Goal: Task Accomplishment & Management: Complete application form

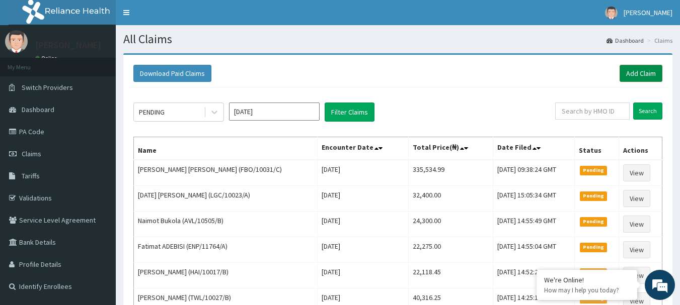
click at [648, 72] on link "Add Claim" at bounding box center [640, 73] width 43 height 17
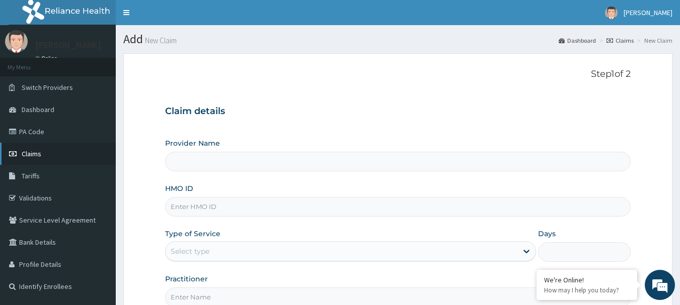
click at [35, 152] on span "Claims" at bounding box center [32, 153] width 20 height 9
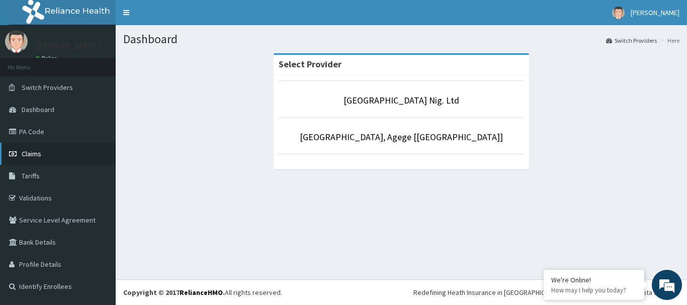
click at [25, 153] on span "Claims" at bounding box center [32, 153] width 20 height 9
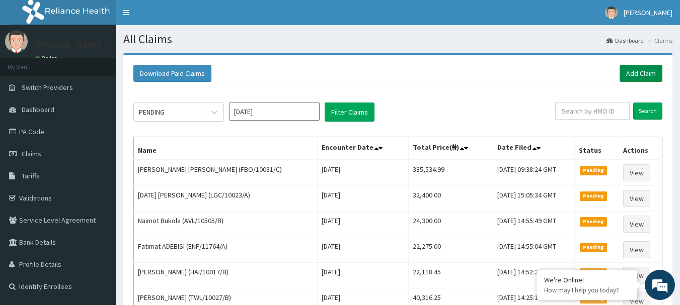
click at [639, 71] on link "Add Claim" at bounding box center [640, 73] width 43 height 17
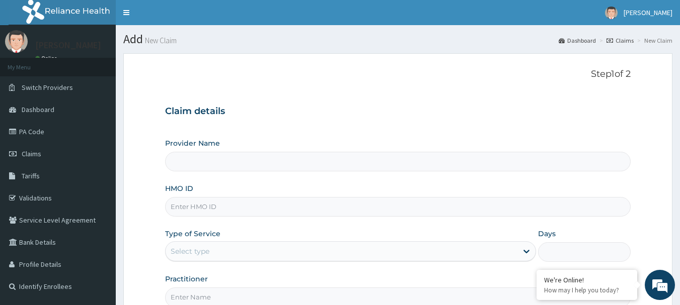
type input "[GEOGRAPHIC_DATA] Nig. Ltd"
click at [276, 210] on input "HMO ID" at bounding box center [398, 207] width 466 height 20
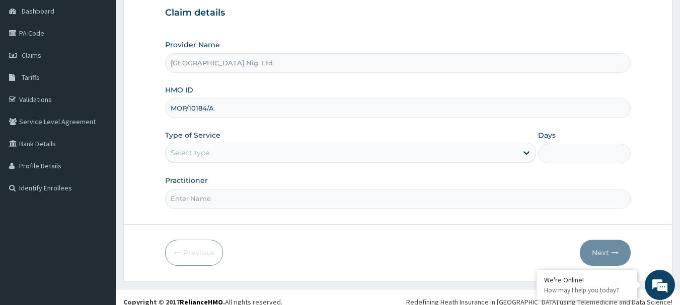
scroll to position [108, 0]
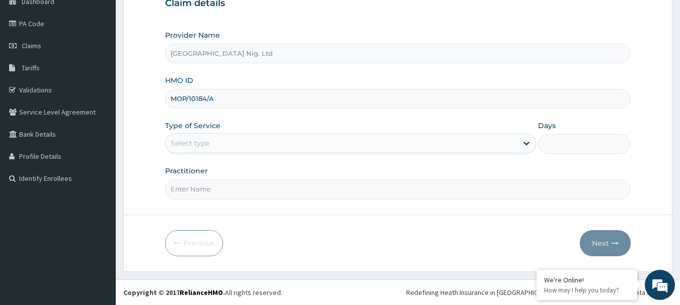
type input "MOP/10184/A"
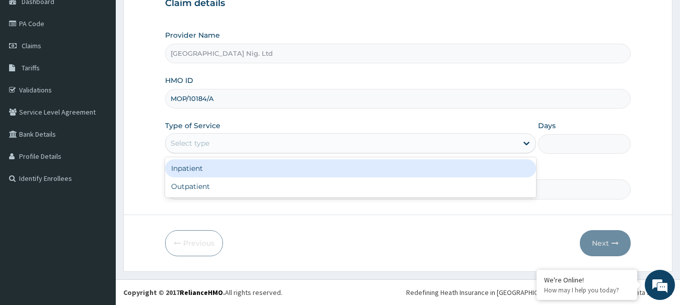
click at [477, 140] on div "Select type" at bounding box center [342, 143] width 352 height 16
click at [324, 171] on div "Inpatient" at bounding box center [350, 168] width 371 height 18
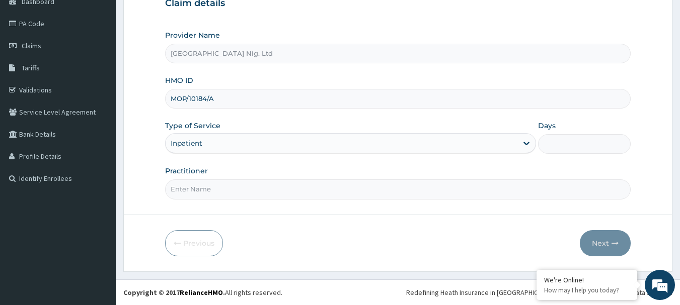
click at [324, 187] on input "Practitioner" at bounding box center [398, 190] width 466 height 20
type input "DR ESELE"
click at [565, 143] on input "Days" at bounding box center [584, 144] width 93 height 20
type input "3"
click at [610, 246] on button "Next" at bounding box center [605, 243] width 51 height 26
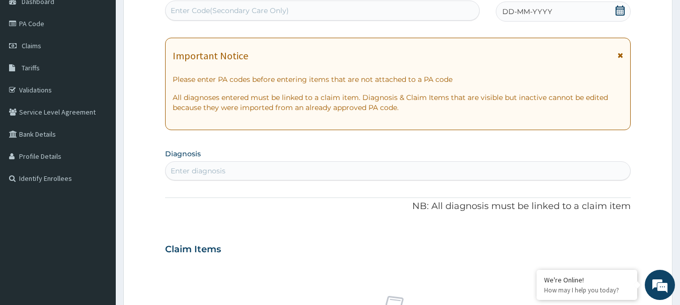
click at [336, 14] on div "Enter Code(Secondary Care Only)" at bounding box center [323, 11] width 314 height 16
type input "PA/AC449E"
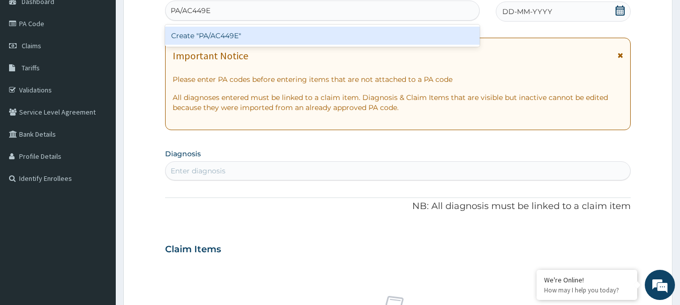
click at [220, 34] on div "Create "PA/AC449E"" at bounding box center [322, 36] width 315 height 18
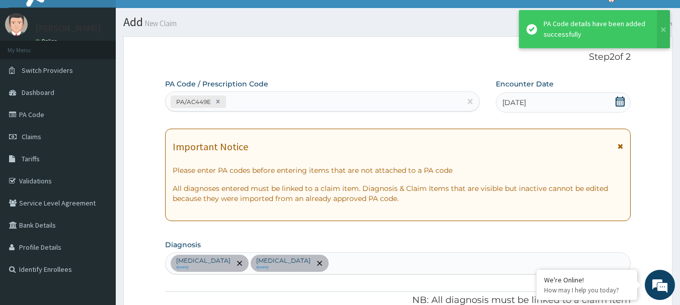
scroll to position [17, 0]
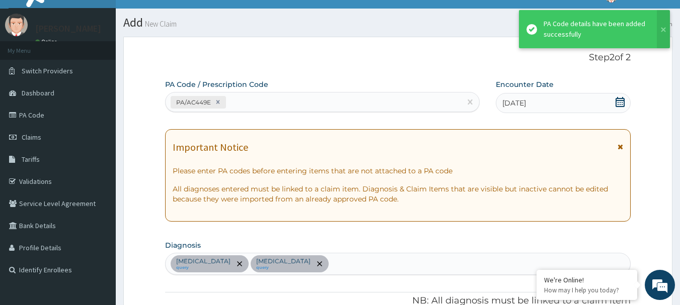
click at [277, 99] on div "PA/AC449E" at bounding box center [314, 102] width 296 height 17
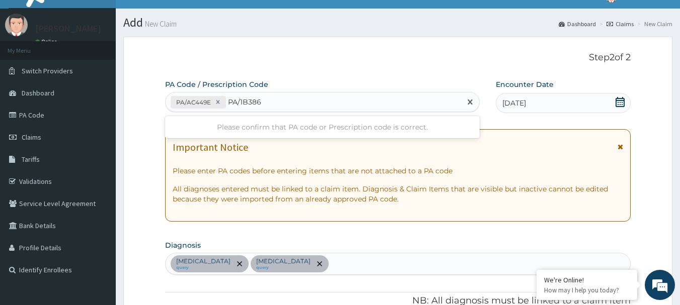
type input "PA/1B386A"
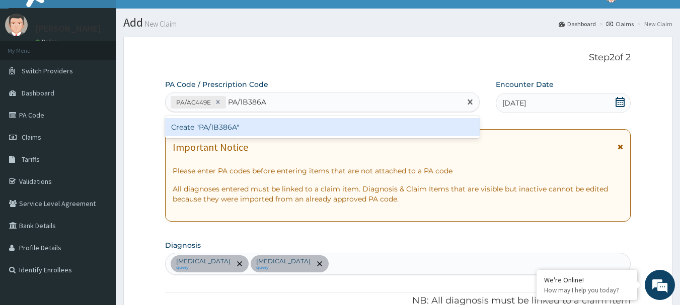
click at [219, 128] on div "Create "PA/1B386A"" at bounding box center [322, 127] width 315 height 18
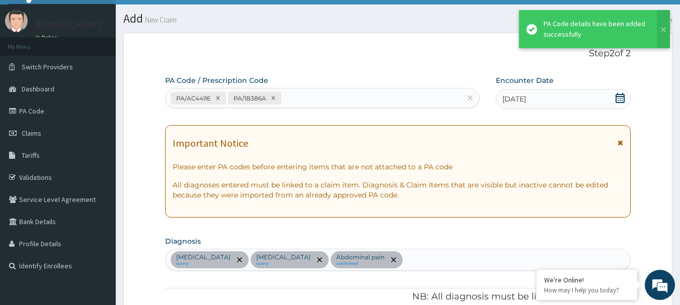
scroll to position [7, 0]
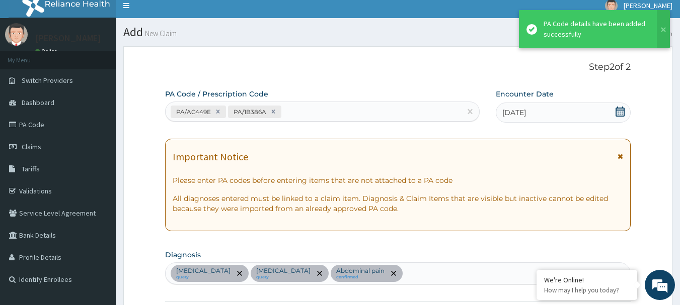
click at [326, 114] on div "PA/AC449E PA/1B386A" at bounding box center [314, 112] width 296 height 17
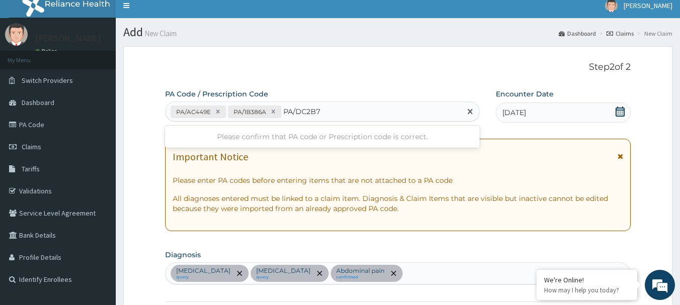
type input "PA/DC2B7C"
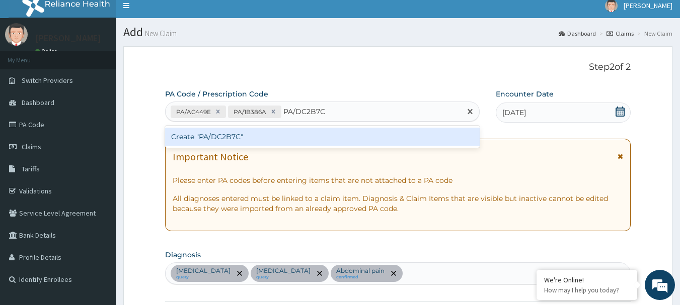
click at [219, 137] on div "Create "PA/DC2B7C"" at bounding box center [322, 137] width 315 height 18
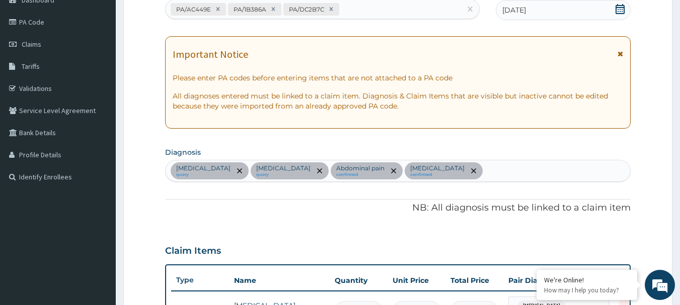
scroll to position [92, 0]
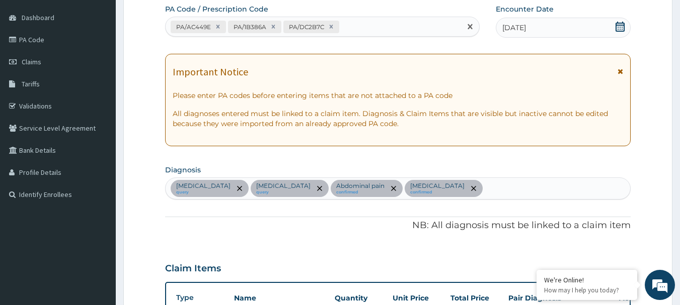
click at [363, 25] on div "PA/AC449E PA/1B386A PA/DC2B7C" at bounding box center [314, 27] width 296 height 17
type input "PA/10FE37"
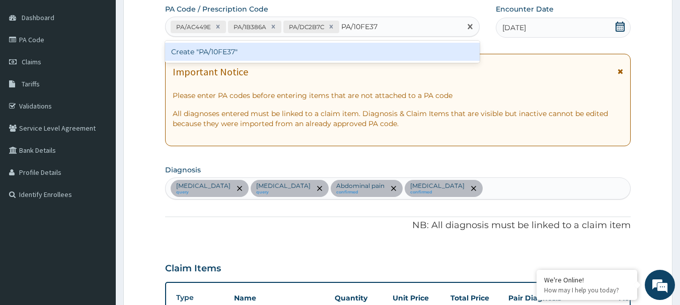
click at [231, 53] on div "Create "PA/10FE37"" at bounding box center [322, 52] width 315 height 18
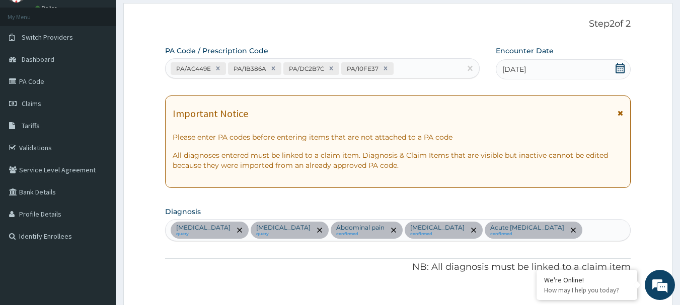
scroll to position [26, 0]
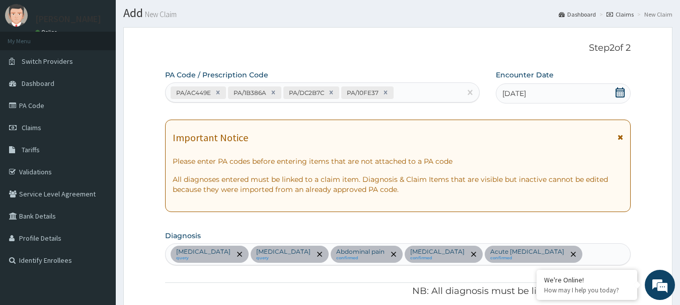
click at [412, 88] on div "PA/AC449E PA/1B386A PA/DC2B7C PA/10FE37" at bounding box center [314, 93] width 296 height 17
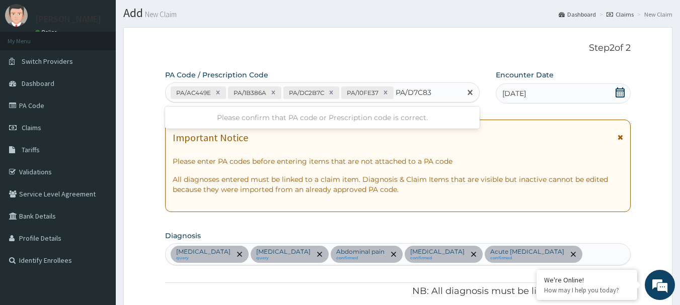
type input "PA/D7C83C"
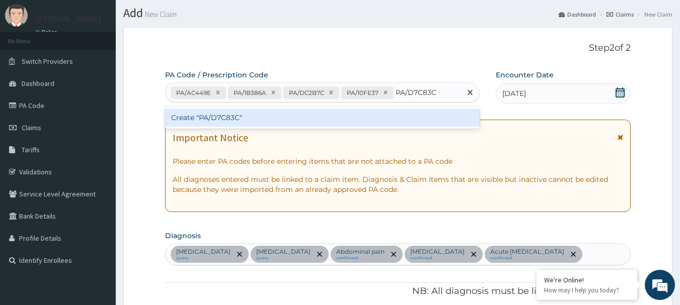
click at [226, 116] on div "Create "PA/D7C83C"" at bounding box center [322, 118] width 315 height 18
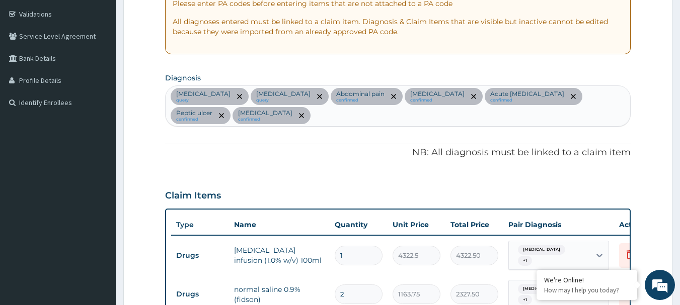
scroll to position [84, 0]
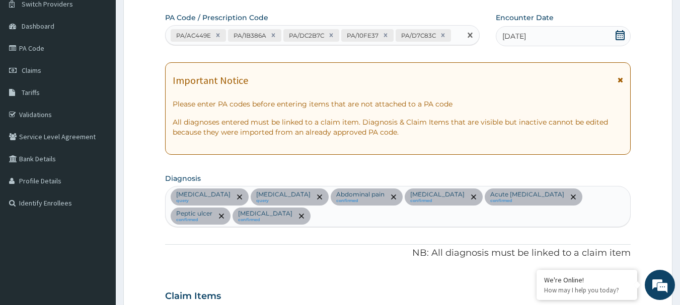
click at [456, 37] on div "PA/AC449E PA/1B386A PA/DC2B7C PA/10FE37 PA/D7C83C" at bounding box center [314, 35] width 296 height 17
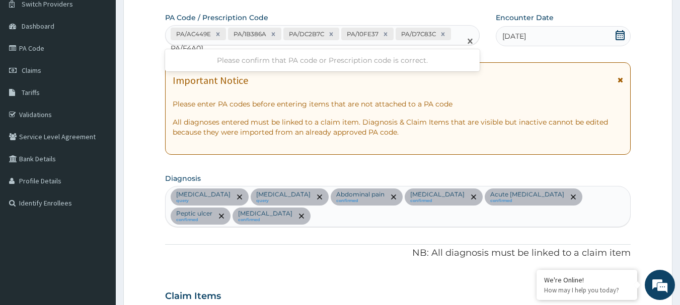
type input "PA/F4A01B"
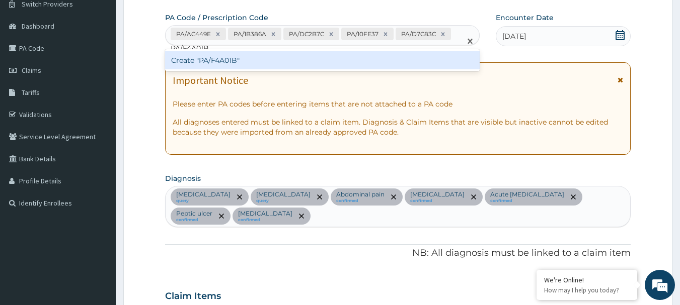
click at [221, 58] on div "Create "PA/F4A01B"" at bounding box center [322, 60] width 315 height 18
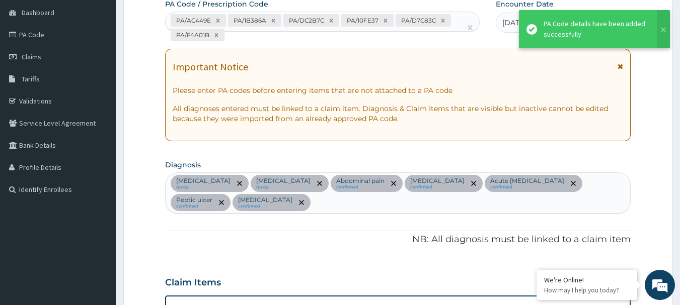
scroll to position [0, 0]
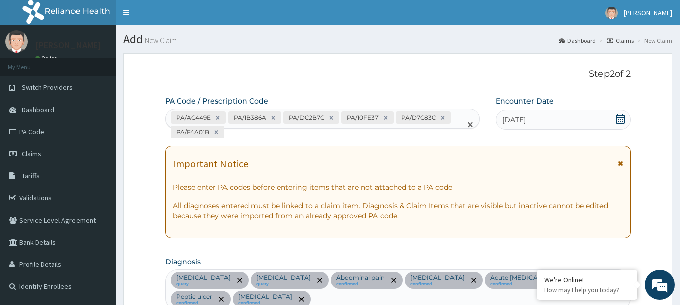
click at [242, 132] on div "PA/AC449E PA/1B386A PA/DC2B7C PA/10FE37 PA/D7C83C PA/F4A01B" at bounding box center [314, 124] width 296 height 31
type input "PA/9BBCD7"
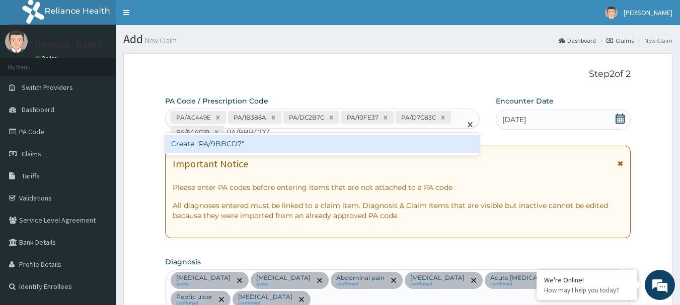
click at [228, 142] on div "Create "PA/9BBCD7"" at bounding box center [322, 144] width 315 height 18
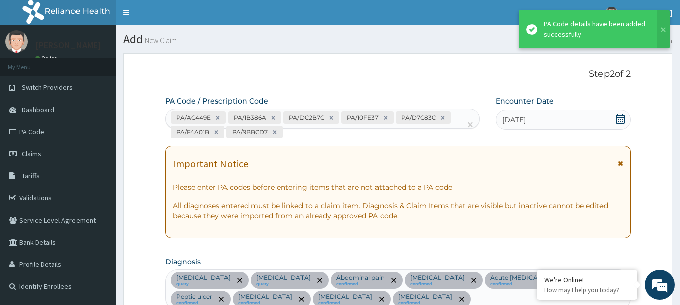
scroll to position [1314, 0]
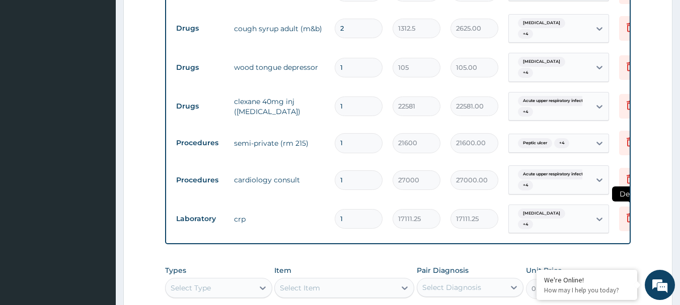
click at [624, 212] on icon at bounding box center [630, 218] width 12 height 12
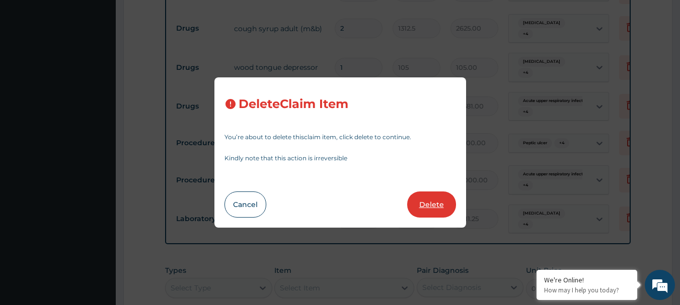
click at [429, 207] on button "Delete" at bounding box center [431, 205] width 49 height 26
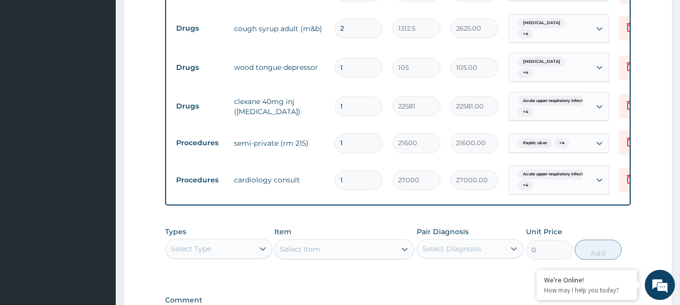
click at [358, 133] on input "1" at bounding box center [359, 143] width 48 height 20
type input "0.00"
type input "3"
type input "64800.00"
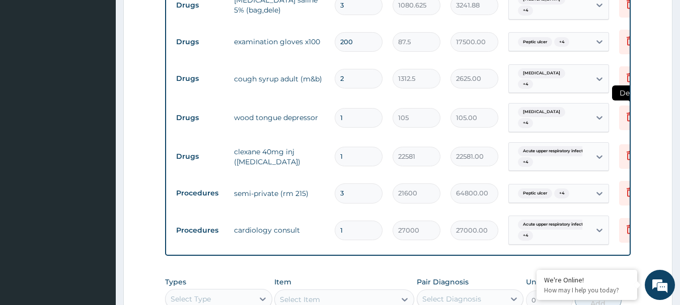
type input "3"
click at [622, 106] on icon at bounding box center [630, 118] width 22 height 25
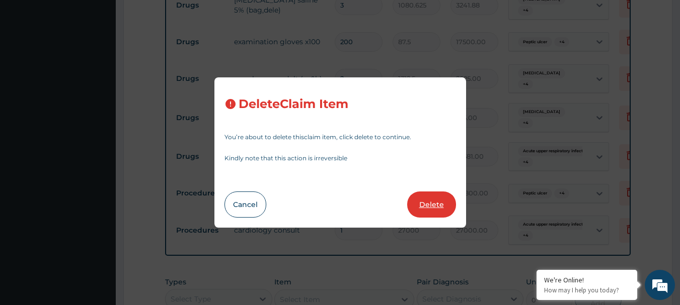
click at [421, 200] on button "Delete" at bounding box center [431, 205] width 49 height 26
type input "22581"
type input "22581.00"
type input "3"
type input "21600"
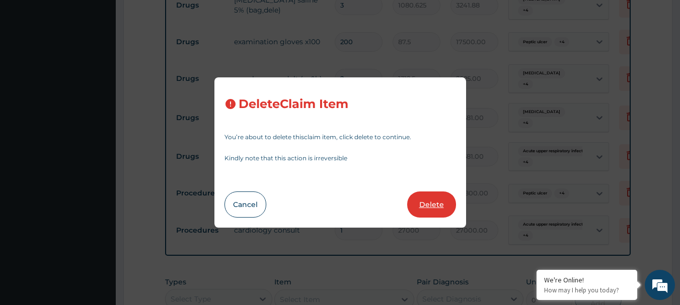
type input "64800.00"
type input "1"
type input "27000"
type input "27000.00"
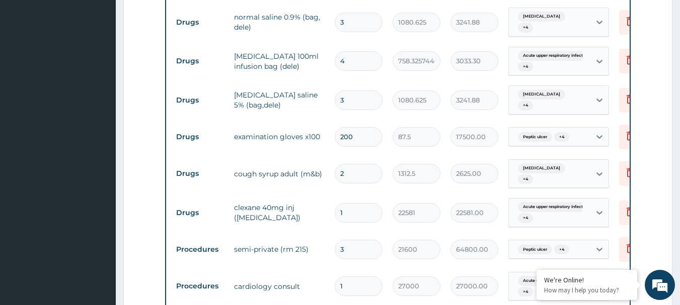
scroll to position [1163, 0]
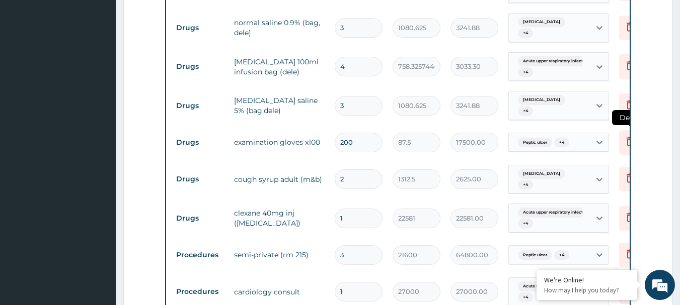
click at [626, 135] on icon at bounding box center [630, 141] width 12 height 12
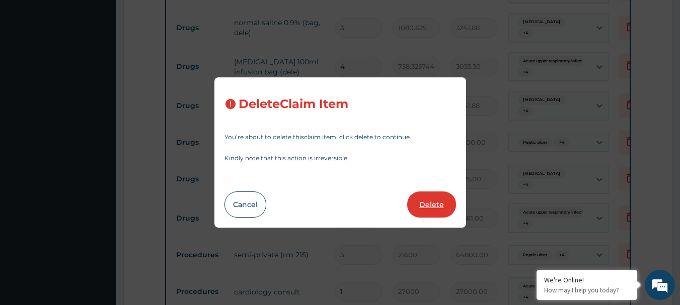
click at [434, 206] on button "Delete" at bounding box center [431, 205] width 49 height 26
type input "2"
type input "1312.5"
type input "2625.00"
type input "1"
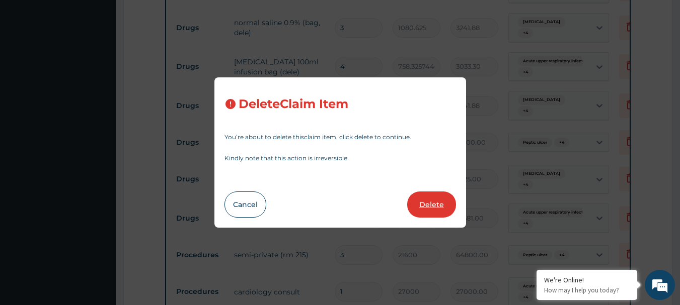
type input "22581"
type input "22581.00"
type input "3"
type input "21600"
type input "64800.00"
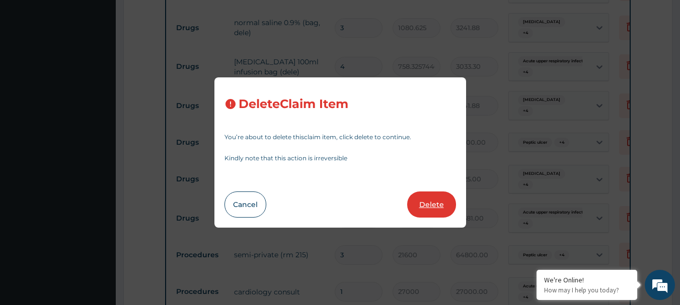
type input "1"
type input "27000"
type input "27000.00"
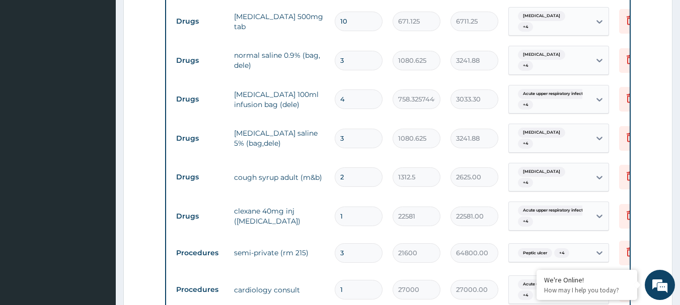
scroll to position [1113, 0]
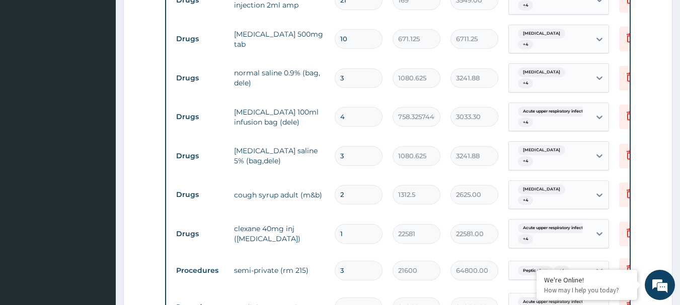
click at [363, 146] on input "3" at bounding box center [359, 156] width 48 height 20
type input "0.00"
type input "2"
type input "2161.25"
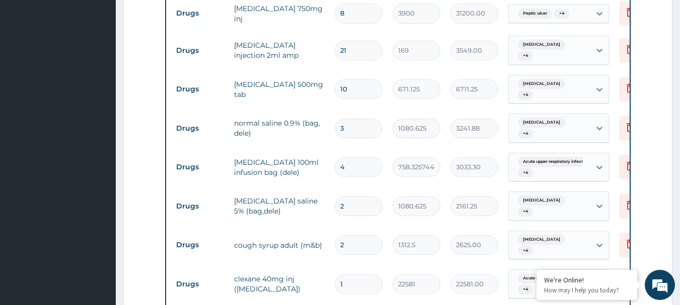
type input "2"
click at [367, 119] on input "3" at bounding box center [359, 129] width 48 height 20
type input "0.00"
type input "2"
type input "2161.25"
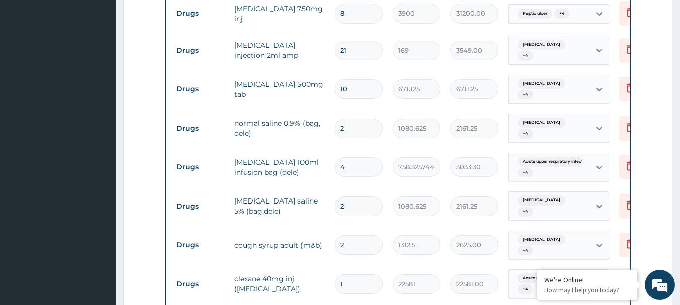
type input "2"
click at [361, 79] on input "10" at bounding box center [359, 89] width 48 height 20
type input "1"
type input "671.13"
type input "0.00"
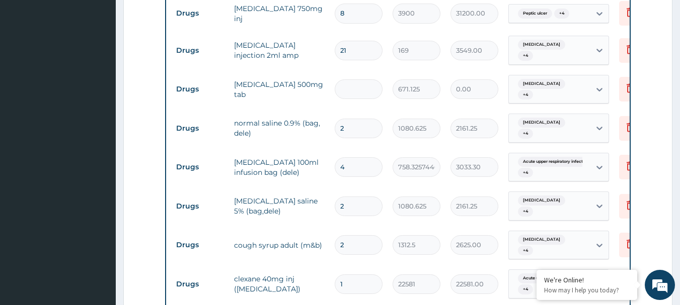
type input "8"
type input "5369.00"
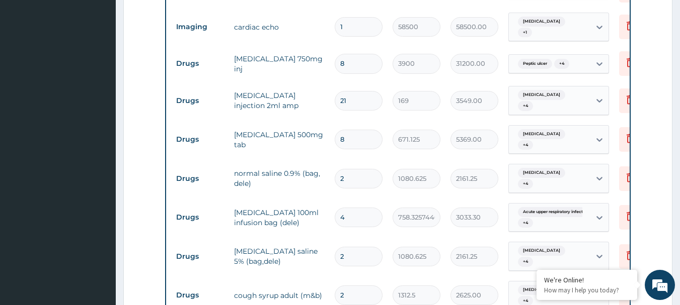
type input "8"
click at [359, 91] on input "21" at bounding box center [359, 101] width 48 height 20
type input "2"
type input "338.00"
type input "0.00"
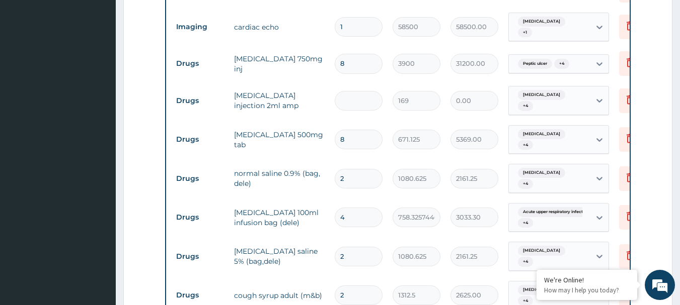
type input "6"
type input "1014.00"
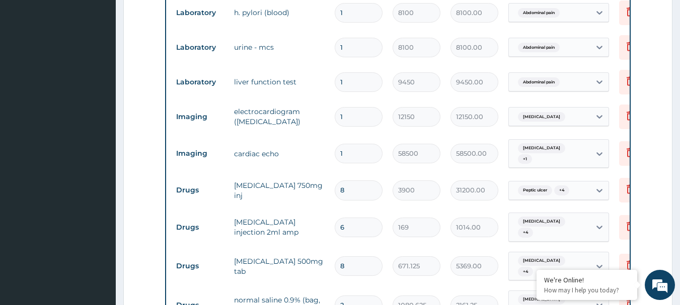
scroll to position [861, 0]
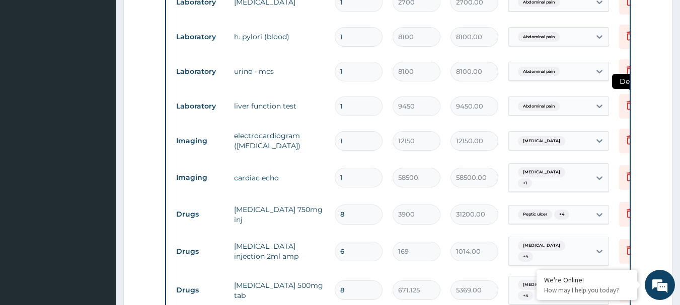
type input "6"
click at [625, 99] on icon at bounding box center [630, 105] width 12 height 12
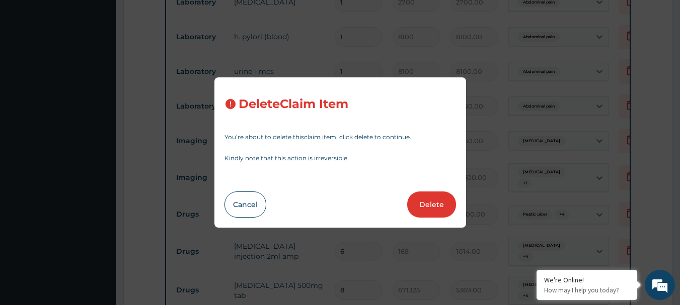
drag, startPoint x: 442, startPoint y: 195, endPoint x: 428, endPoint y: 185, distance: 17.2
click at [441, 196] on button "Delete" at bounding box center [431, 205] width 49 height 26
type input "12150"
type input "12150.00"
type input "58500"
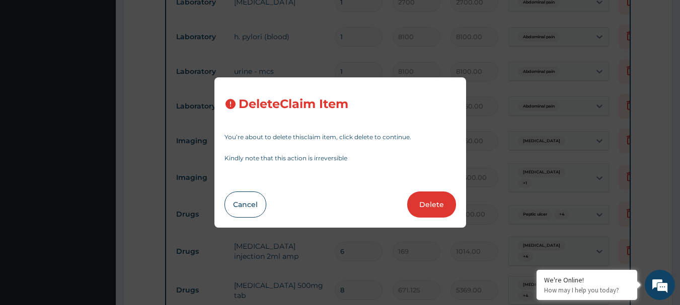
type input "58500.00"
type input "8"
type input "3900"
type input "31200.00"
type input "6"
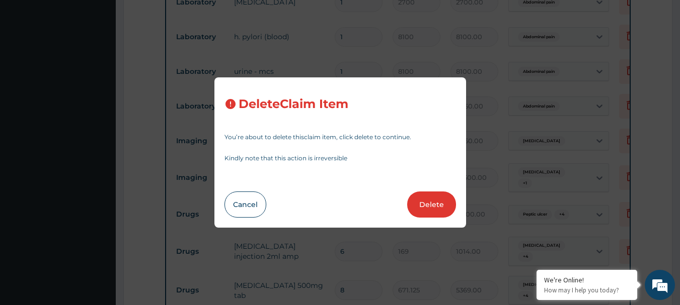
type input "169"
type input "1014.00"
type input "8"
type input "671.125"
type input "5369.00"
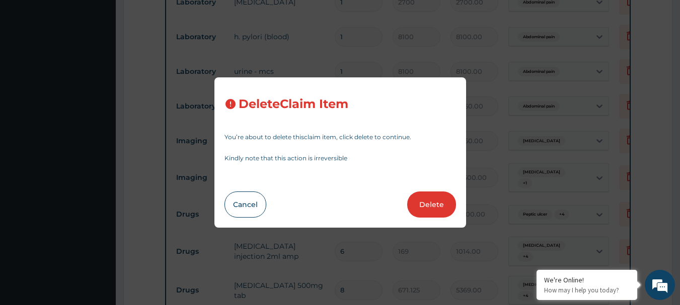
type input "2"
type input "1080.625"
type input "2161.25"
type input "4"
type input "758.3257446289062"
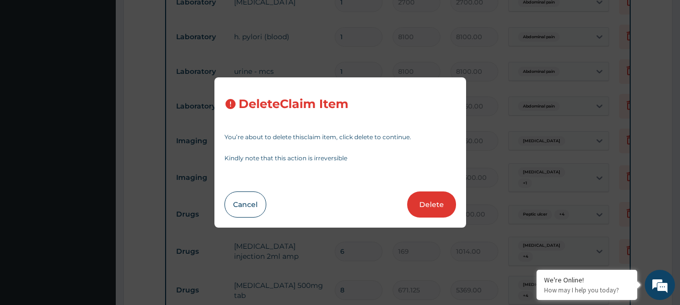
type input "3033.30"
type input "2"
type input "1080.625"
type input "2161.25"
type input "1312.5"
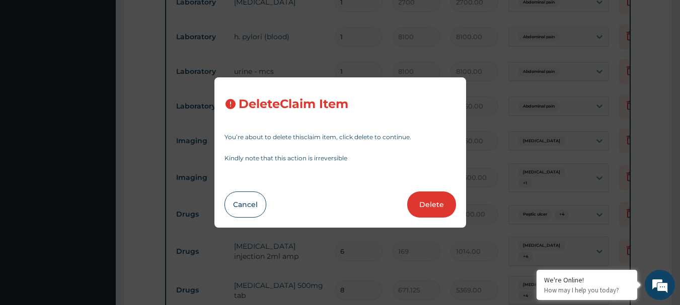
type input "2625.00"
type input "1"
type input "22581"
type input "22581.00"
type input "3"
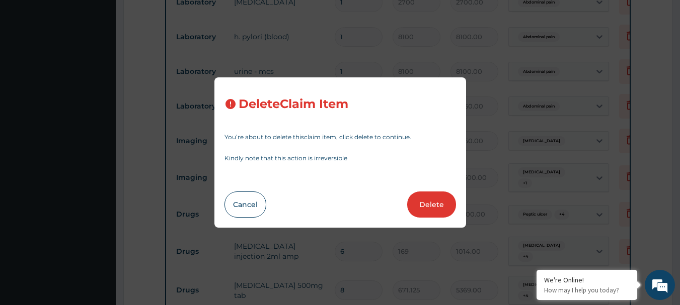
type input "21600"
type input "64800.00"
type input "1"
type input "27000"
type input "27000.00"
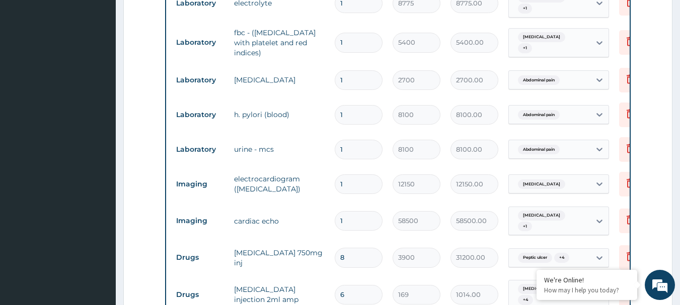
scroll to position [761, 0]
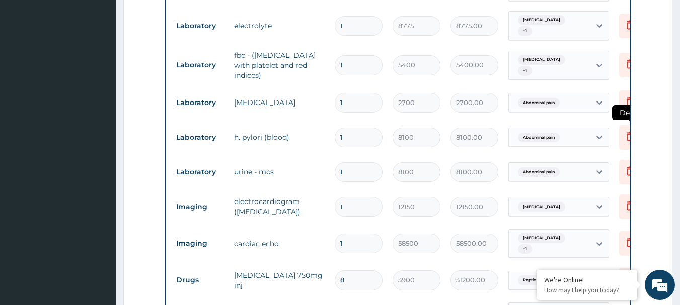
click at [625, 130] on icon at bounding box center [630, 136] width 12 height 12
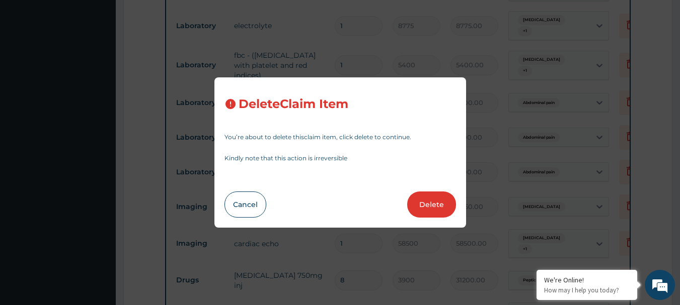
click at [424, 205] on button "Delete" at bounding box center [431, 205] width 49 height 26
type input "12150"
type input "12150.00"
type input "58500"
type input "58500.00"
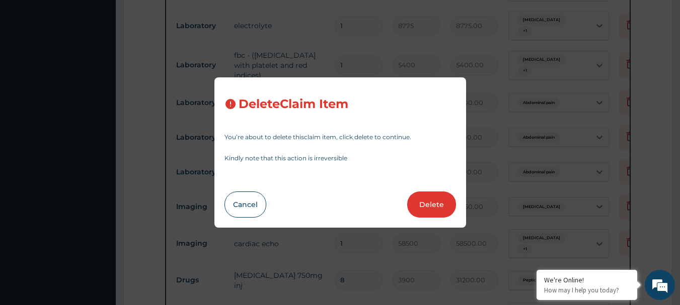
type input "8"
type input "3900"
type input "31200.00"
type input "6"
type input "169"
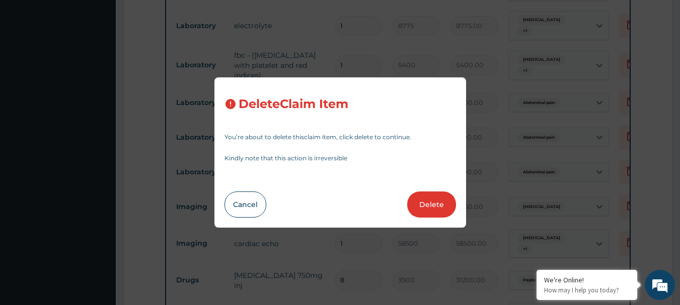
type input "1014.00"
type input "8"
type input "671.125"
type input "5369.00"
type input "2"
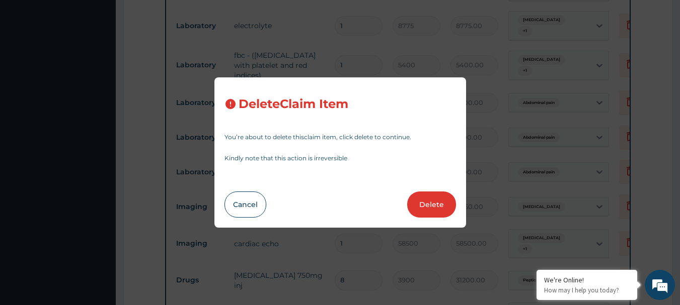
type input "1080.625"
type input "2161.25"
type input "4"
type input "758.3257446289062"
type input "3033.30"
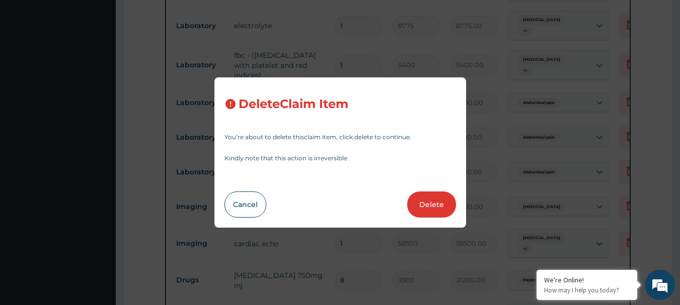
type input "2"
type input "1080.625"
type input "2161.25"
type input "1312.5"
type input "2625.00"
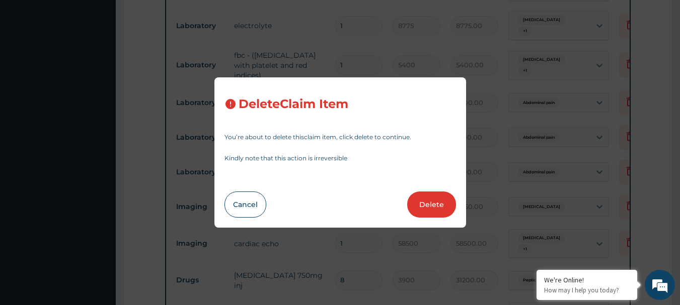
type input "1"
type input "22581"
type input "22581.00"
type input "3"
type input "21600"
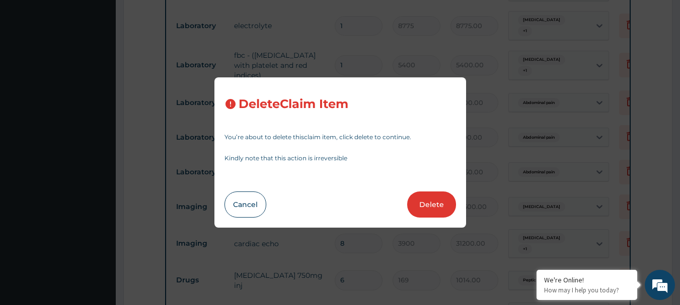
type input "64800.00"
type input "1"
type input "27000"
type input "27000.00"
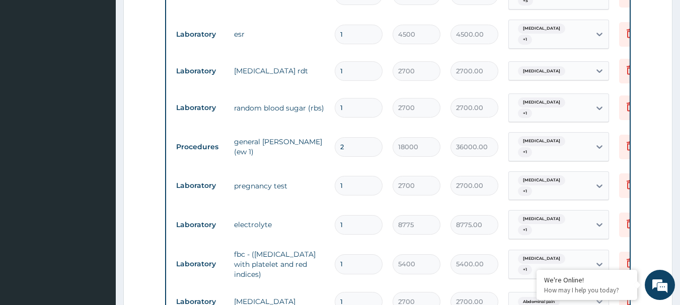
scroll to position [560, 0]
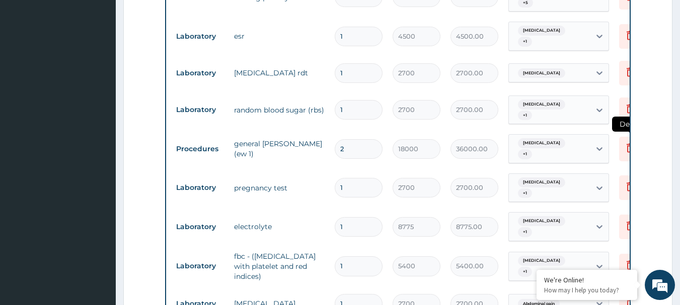
click at [622, 137] on icon at bounding box center [630, 149] width 22 height 25
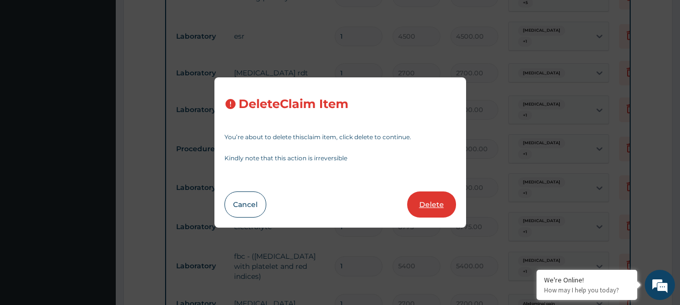
click at [438, 202] on button "Delete" at bounding box center [431, 205] width 49 height 26
type input "1"
type input "2700"
type input "2700.00"
type input "8775"
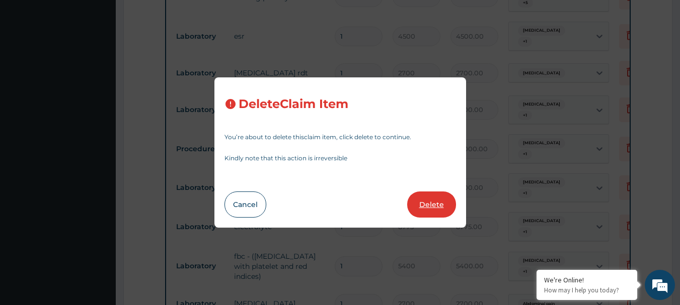
type input "8775.00"
type input "5400"
type input "5400.00"
type input "2700"
type input "2700.00"
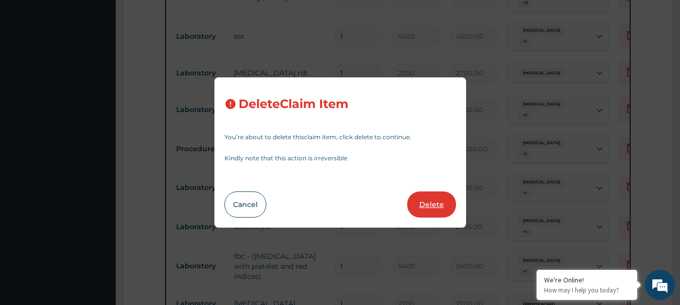
type input "8100"
type input "8100.00"
type input "12150"
type input "12150.00"
type input "58500"
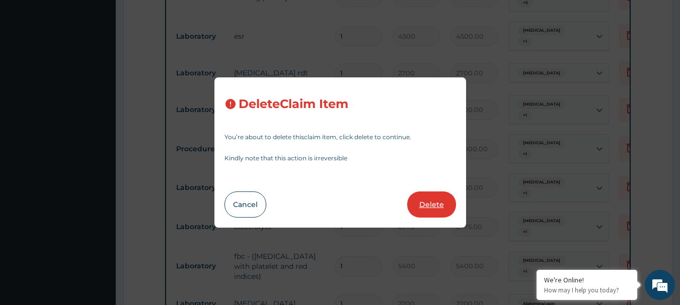
type input "58500.00"
type input "8"
type input "3900"
type input "31200.00"
type input "6"
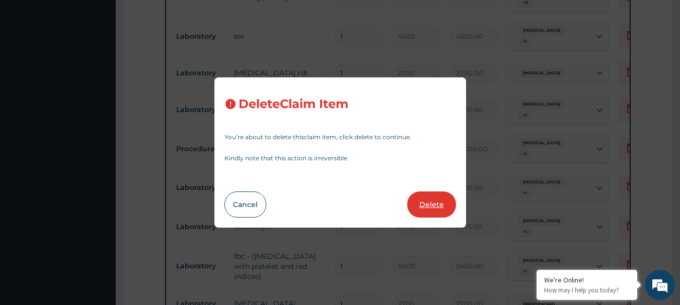
type input "169"
type input "1014.00"
type input "8"
type input "671.125"
type input "5369.00"
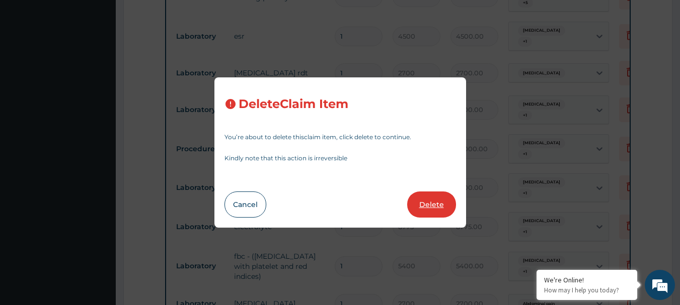
type input "2"
type input "1080.625"
type input "2161.25"
type input "4"
type input "758.3257446289062"
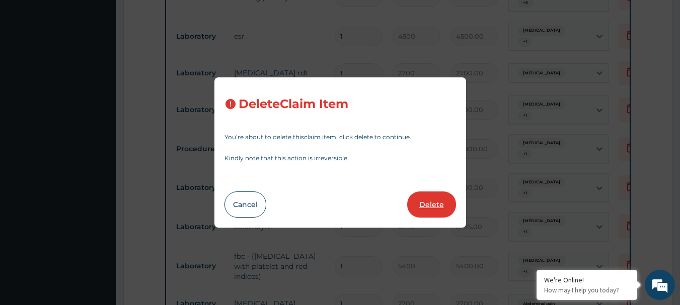
type input "3033.30"
type input "2"
type input "1080.625"
type input "2161.25"
type input "1312.5"
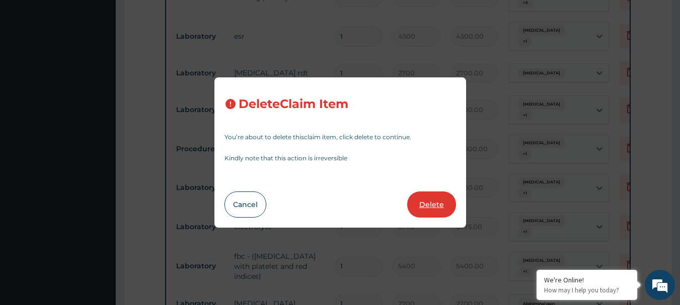
type input "2625.00"
type input "1"
type input "22581"
type input "22581.00"
type input "3"
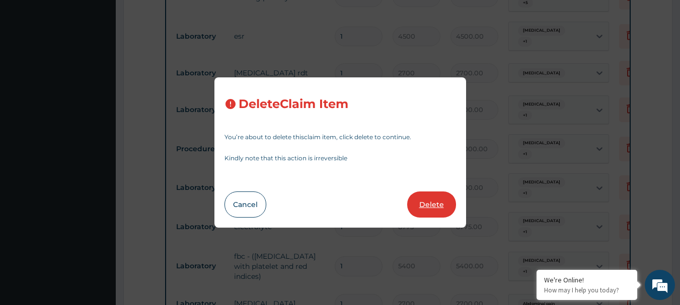
type input "21600"
type input "64800.00"
type input "1"
type input "27000"
type input "27000.00"
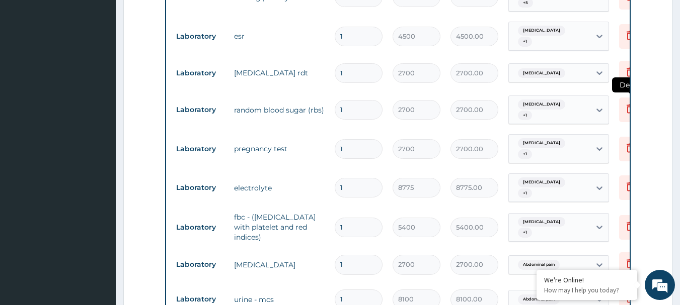
click at [623, 98] on icon at bounding box center [630, 110] width 22 height 25
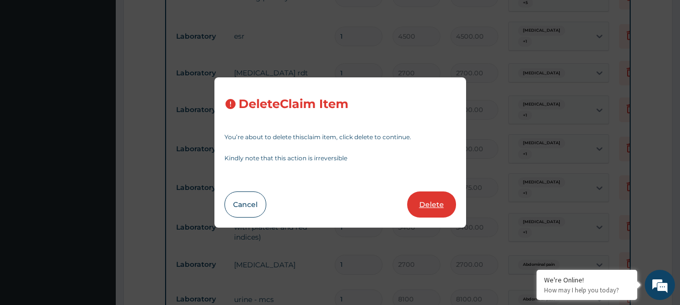
click at [441, 202] on button "Delete" at bounding box center [431, 205] width 49 height 26
type input "8775"
type input "8775.00"
type input "5400"
type input "5400.00"
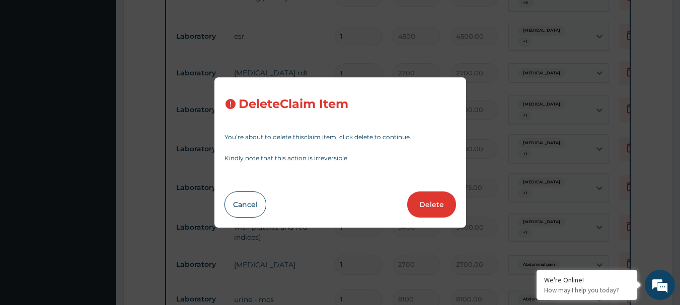
type input "2700"
type input "2700.00"
type input "8100"
type input "8100.00"
type input "12150"
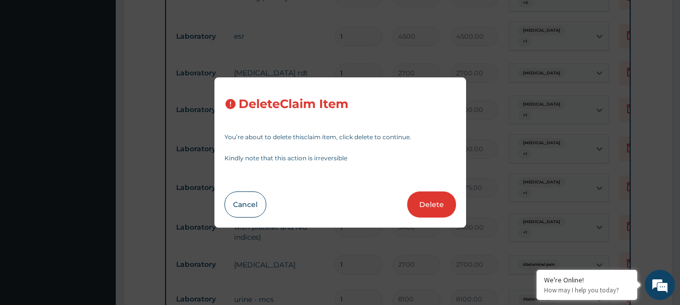
type input "12150.00"
type input "58500"
type input "58500.00"
type input "8"
type input "3900"
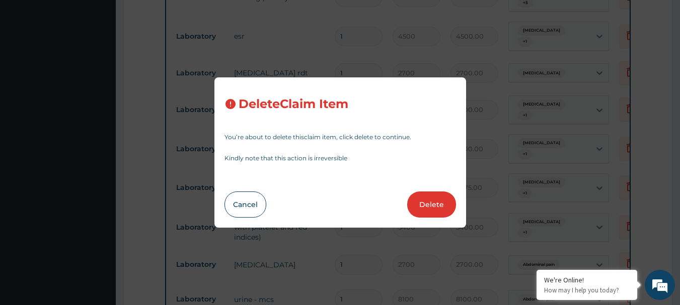
type input "31200.00"
type input "6"
type input "169"
type input "1014.00"
type input "8"
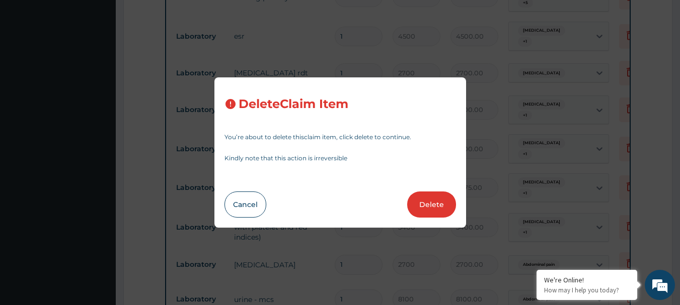
type input "671.125"
type input "5369.00"
type input "2"
type input "1080.625"
type input "2161.25"
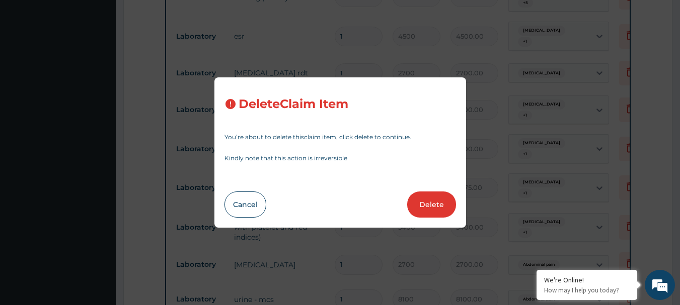
type input "4"
type input "758.3257446289062"
type input "3033.30"
type input "2"
type input "1080.625"
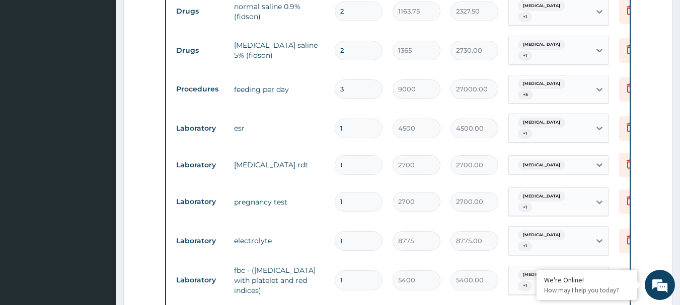
scroll to position [459, 0]
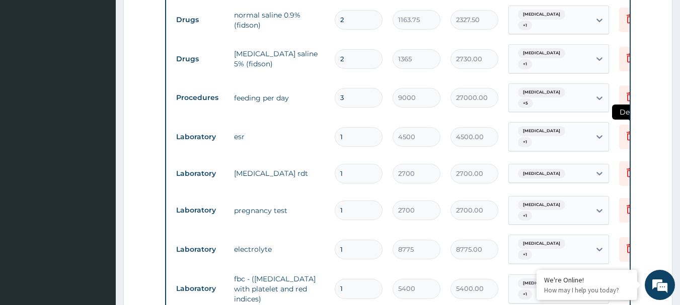
click at [624, 130] on icon at bounding box center [630, 136] width 12 height 12
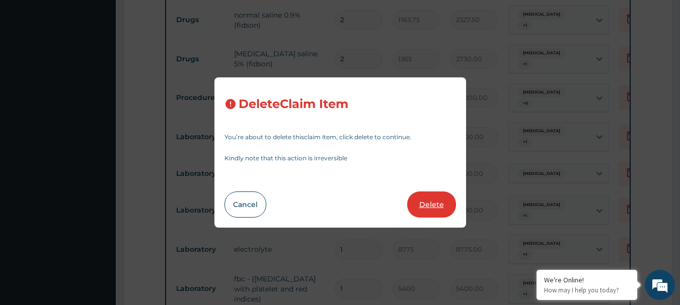
click at [434, 204] on button "Delete" at bounding box center [431, 205] width 49 height 26
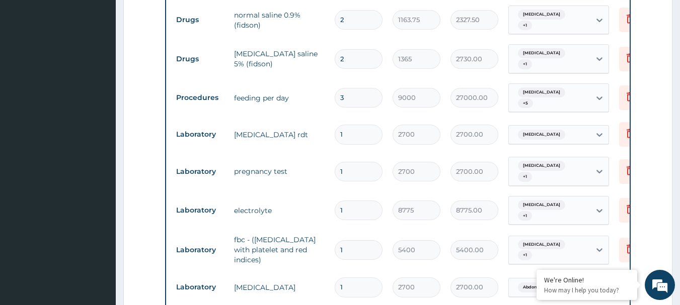
scroll to position [409, 0]
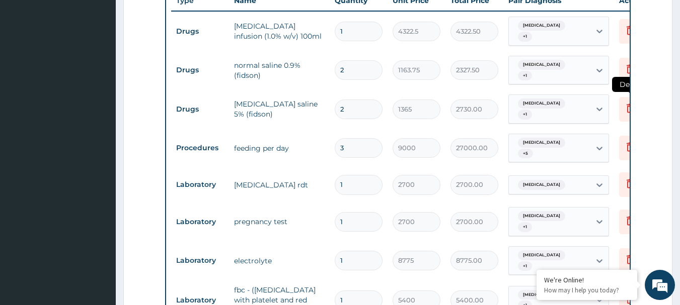
click at [624, 102] on icon at bounding box center [630, 108] width 12 height 12
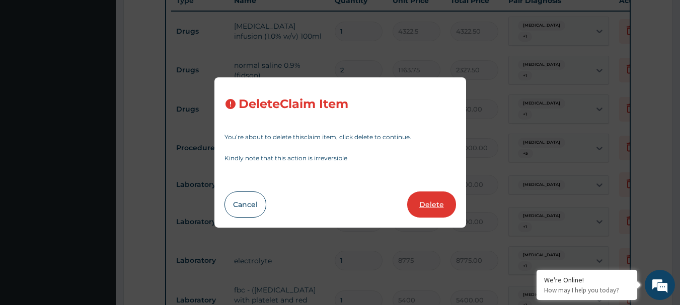
click at [450, 212] on button "Delete" at bounding box center [431, 205] width 49 height 26
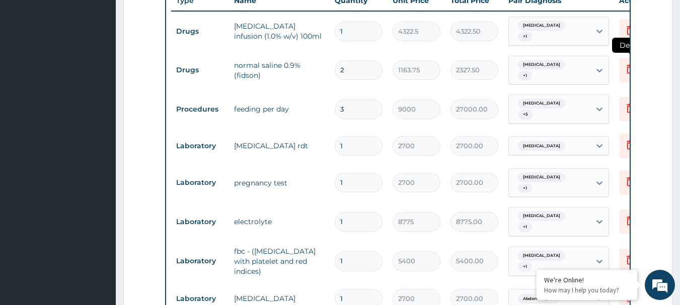
click at [624, 63] on icon at bounding box center [630, 69] width 12 height 12
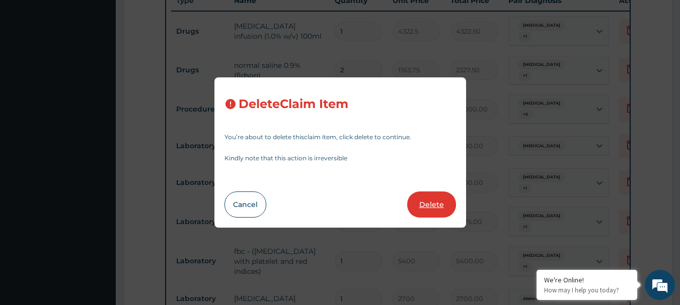
click at [438, 204] on button "Delete" at bounding box center [431, 205] width 49 height 26
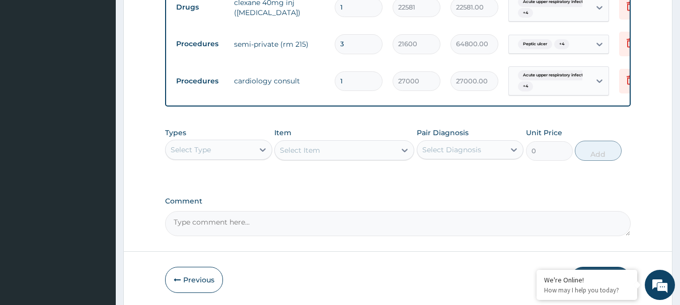
scroll to position [1077, 0]
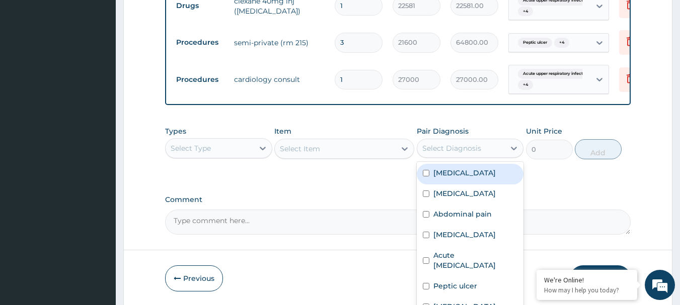
click at [503, 140] on div "Select Diagnosis" at bounding box center [461, 148] width 88 height 16
click at [467, 164] on div "Malaria" at bounding box center [470, 174] width 107 height 21
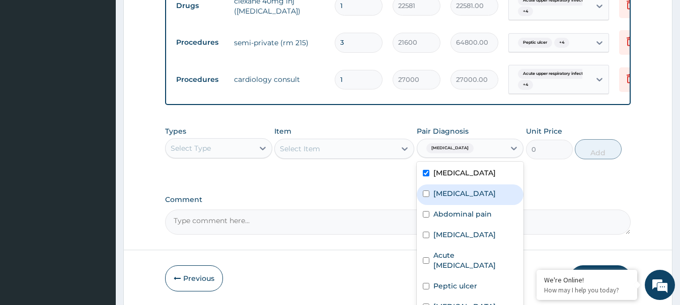
click at [465, 189] on label "Upper respiratory infection" at bounding box center [464, 194] width 62 height 10
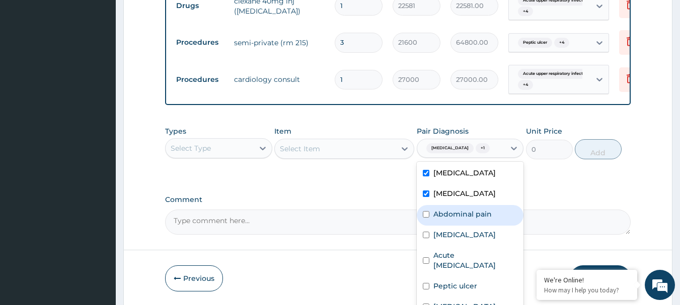
click at [464, 209] on label "Abdominal pain" at bounding box center [462, 214] width 58 height 10
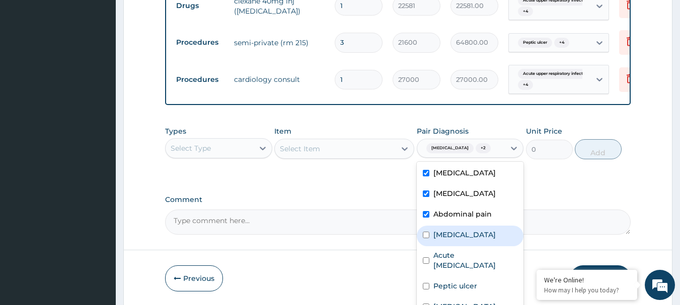
click at [460, 226] on div "Palpitations" at bounding box center [470, 236] width 107 height 21
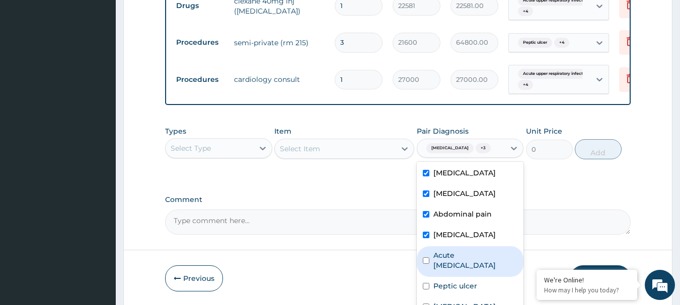
click at [457, 251] on label "Acute upper respiratory infection" at bounding box center [475, 261] width 85 height 20
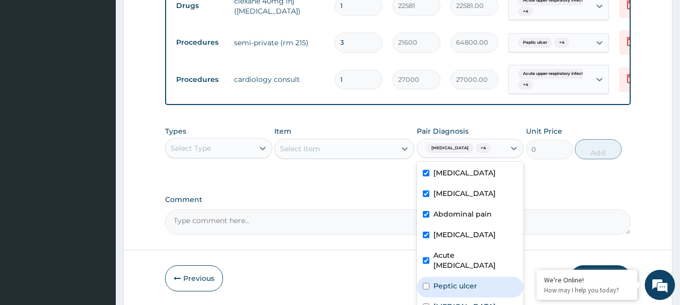
click at [459, 281] on label "Peptic ulcer" at bounding box center [455, 286] width 44 height 10
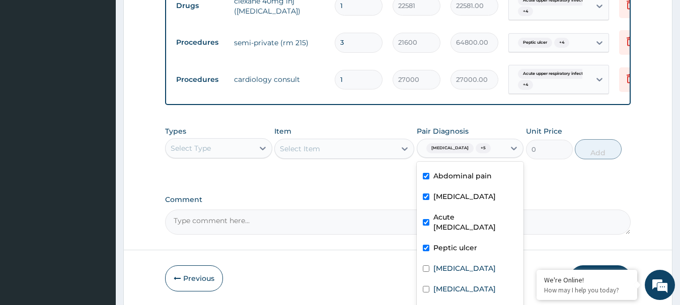
scroll to position [59, 0]
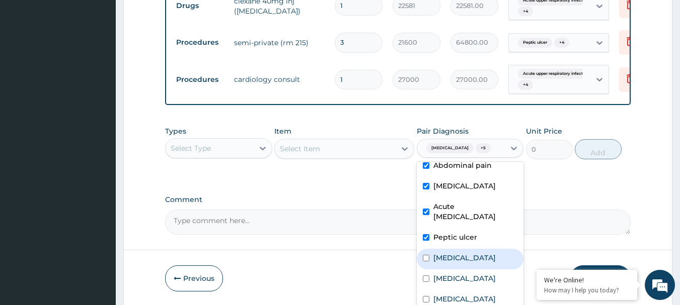
click at [473, 253] on label "Acute tonsillitis" at bounding box center [464, 258] width 62 height 10
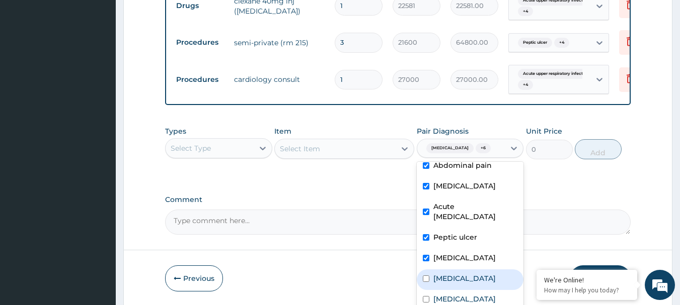
click at [465, 274] on label "Tonsillitis" at bounding box center [464, 279] width 62 height 10
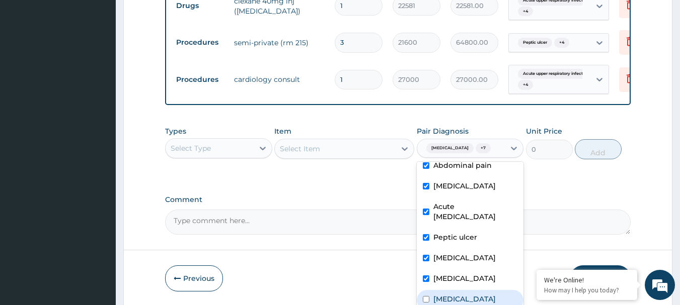
click at [465, 294] on label "Bradycardia" at bounding box center [464, 299] width 62 height 10
click at [253, 140] on div "Select Type" at bounding box center [210, 148] width 88 height 16
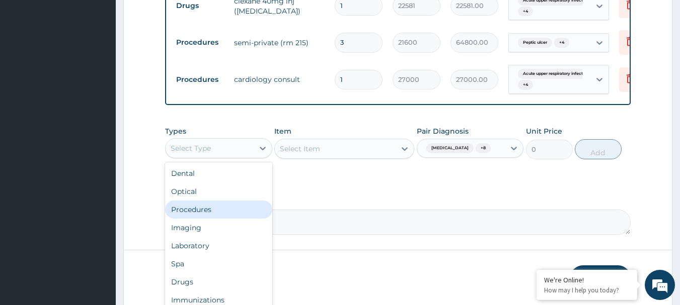
click at [214, 201] on div "Procedures" at bounding box center [218, 210] width 107 height 18
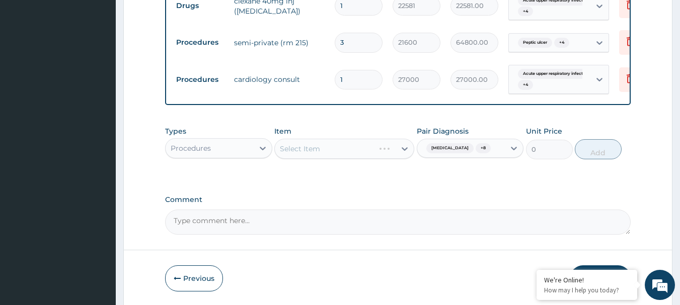
click at [336, 139] on div "Select Item" at bounding box center [344, 149] width 140 height 20
click at [363, 139] on div "Select Item" at bounding box center [344, 149] width 140 height 20
click at [354, 139] on div "Select Item" at bounding box center [344, 149] width 140 height 20
click at [304, 139] on div "Select Item" at bounding box center [344, 149] width 140 height 20
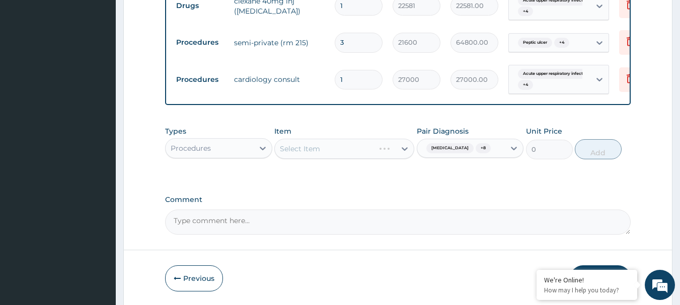
click at [335, 139] on div "Select Item" at bounding box center [344, 149] width 140 height 20
click at [314, 139] on div "Select Item" at bounding box center [344, 149] width 140 height 20
click at [370, 139] on div "Select Item" at bounding box center [344, 149] width 140 height 20
click at [326, 139] on div "Select Item" at bounding box center [344, 149] width 140 height 20
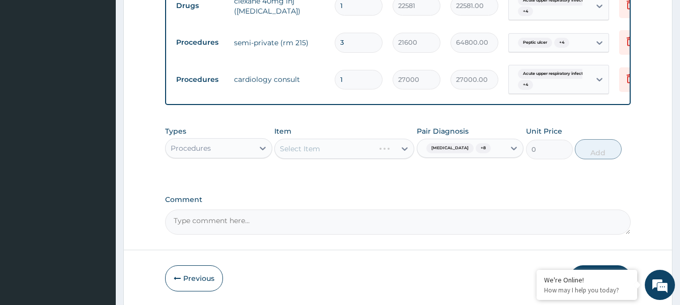
click at [306, 139] on div "Select Item" at bounding box center [344, 149] width 140 height 20
click at [316, 139] on div "Select Item" at bounding box center [344, 149] width 140 height 20
click at [320, 139] on div "Select Item" at bounding box center [344, 149] width 140 height 20
click at [330, 139] on div "Select Item" at bounding box center [344, 149] width 140 height 20
click at [385, 139] on div "Select Item" at bounding box center [344, 149] width 140 height 20
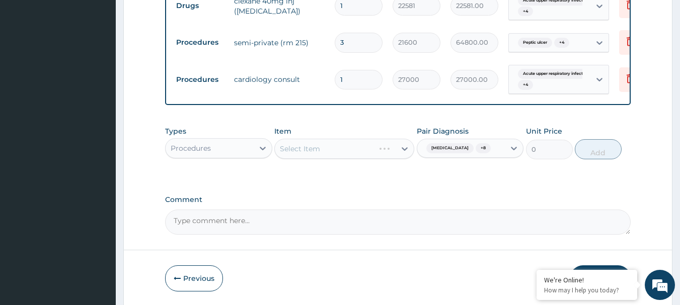
click at [295, 139] on div "Select Item" at bounding box center [344, 149] width 140 height 20
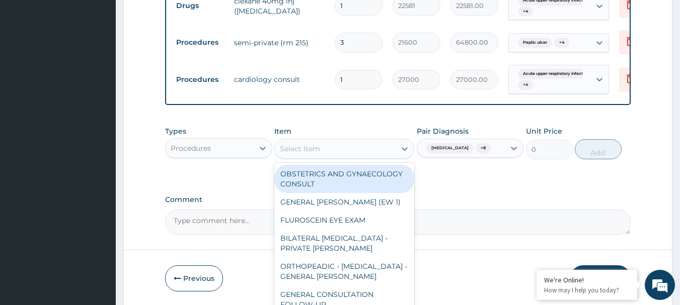
click at [295, 144] on div "Select Item" at bounding box center [300, 149] width 40 height 10
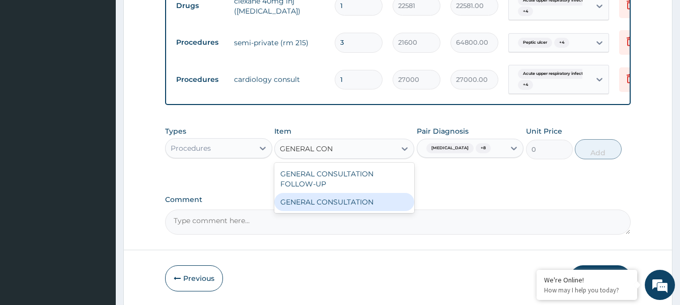
click at [359, 193] on div "GENERAL CONSULTATION" at bounding box center [344, 202] width 140 height 18
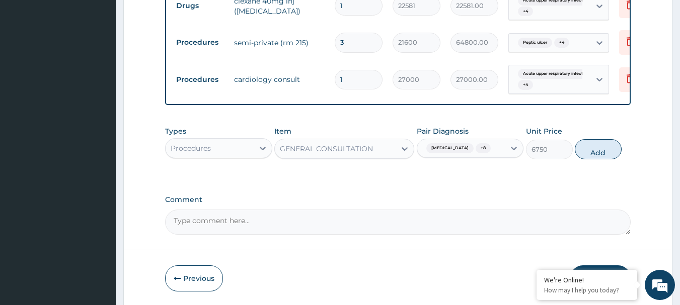
click at [602, 139] on button "Add" at bounding box center [598, 149] width 47 height 20
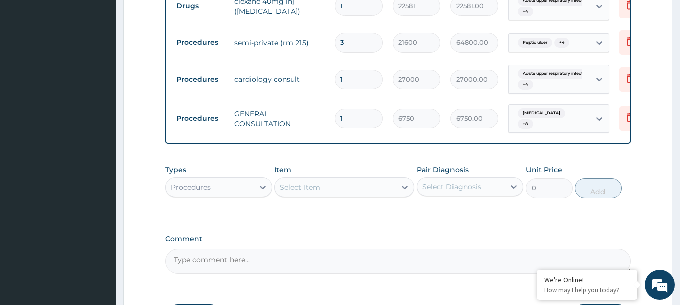
click at [476, 182] on div "Select Diagnosis" at bounding box center [451, 187] width 59 height 10
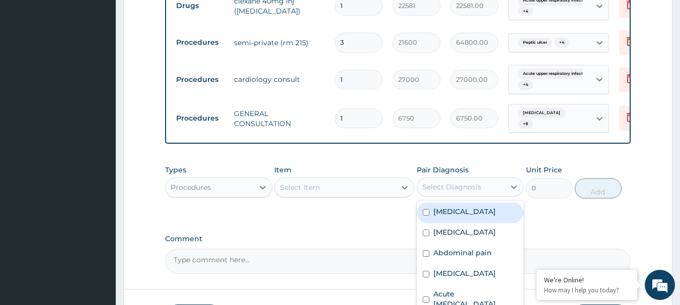
click at [470, 203] on div "Malaria" at bounding box center [470, 213] width 107 height 21
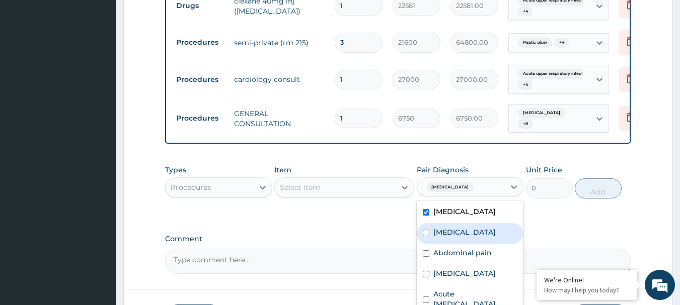
click at [469, 227] on label "Upper respiratory infection" at bounding box center [464, 232] width 62 height 10
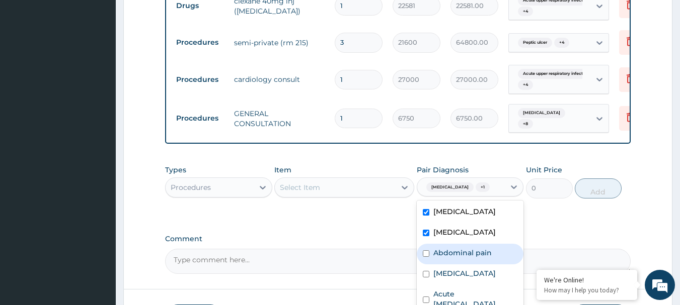
click at [461, 248] on label "Abdominal pain" at bounding box center [462, 253] width 58 height 10
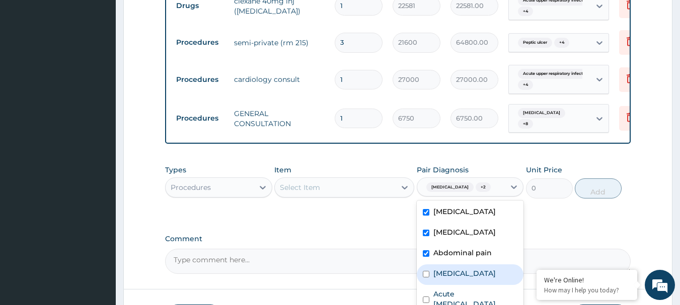
click at [459, 269] on label "Palpitations" at bounding box center [464, 274] width 62 height 10
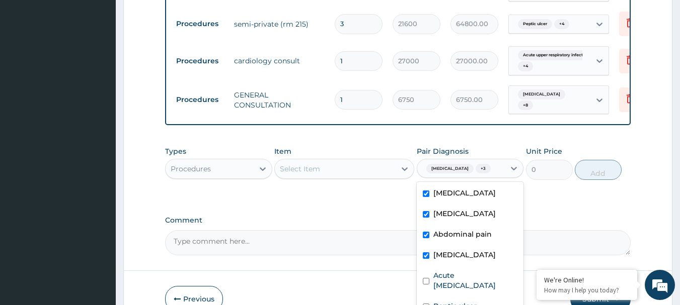
scroll to position [1111, 0]
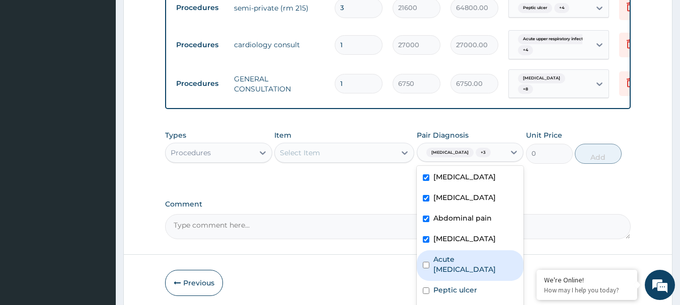
click at [481, 255] on label "Acute upper respiratory infection" at bounding box center [475, 265] width 85 height 20
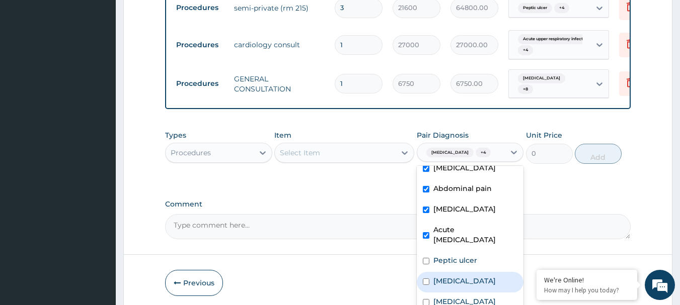
scroll to position [59, 0]
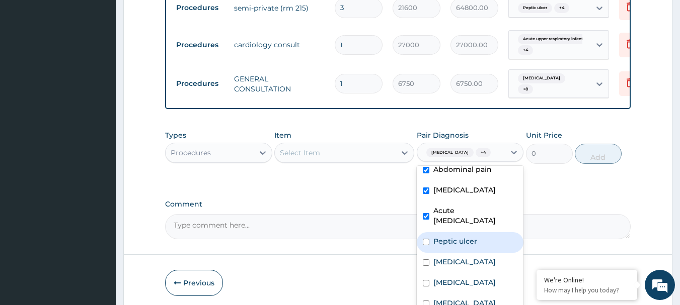
click at [454, 236] on label "Peptic ulcer" at bounding box center [455, 241] width 44 height 10
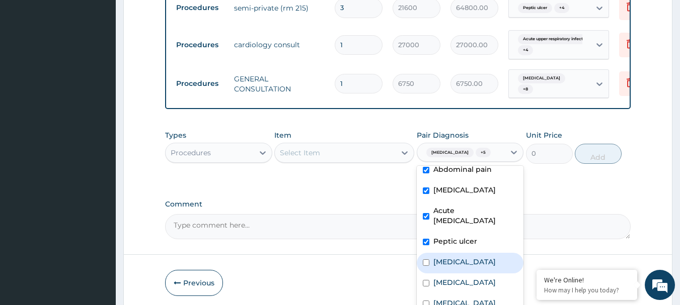
click at [457, 257] on label "Acute tonsillitis" at bounding box center [464, 262] width 62 height 10
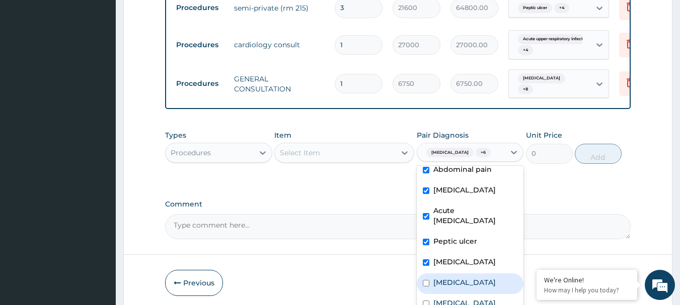
click at [457, 278] on label "Tonsillitis" at bounding box center [464, 283] width 62 height 10
click at [458, 298] on label "Bradycardia" at bounding box center [464, 303] width 62 height 10
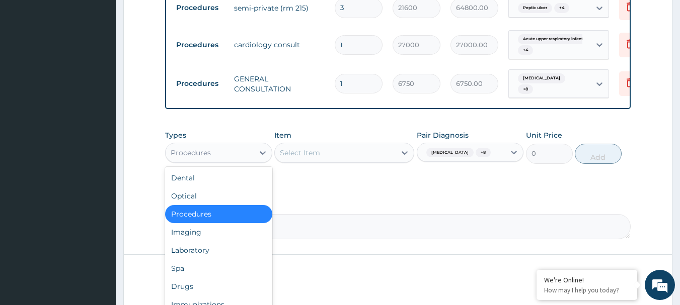
click at [222, 145] on div "Procedures" at bounding box center [210, 153] width 88 height 16
click at [214, 278] on div "Drugs" at bounding box center [218, 287] width 107 height 18
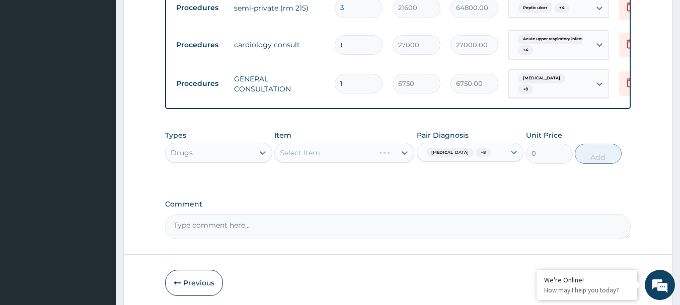
click at [332, 143] on div "Select Item" at bounding box center [344, 153] width 140 height 20
click at [311, 143] on div "Select Item" at bounding box center [344, 153] width 140 height 20
click at [351, 143] on div "Select Item" at bounding box center [344, 153] width 140 height 20
click at [360, 143] on div "Select Item" at bounding box center [344, 153] width 140 height 20
click at [308, 143] on div "Select Item" at bounding box center [344, 153] width 140 height 20
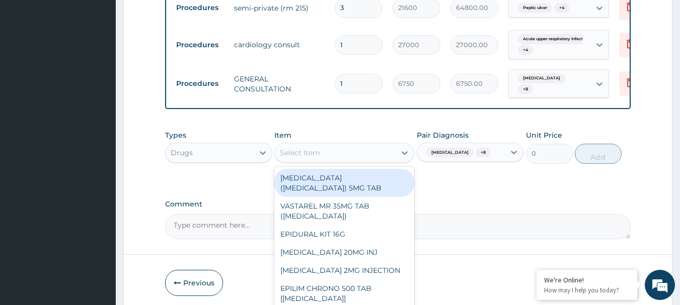
click at [308, 148] on div "Select Item" at bounding box center [300, 153] width 40 height 10
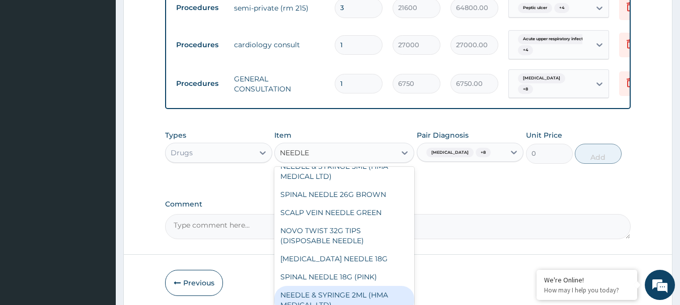
scroll to position [18, 0]
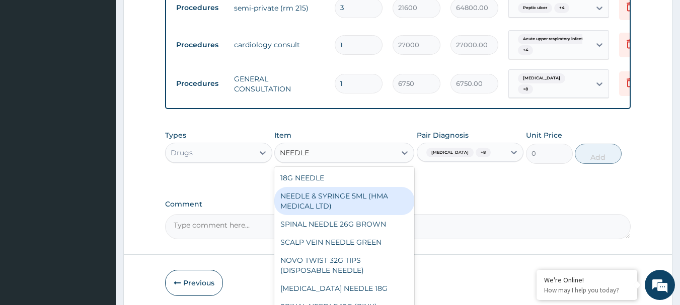
click at [368, 187] on div "NEEDLE & SYRINGE 5ML (HMA MEDICAL LTD)" at bounding box center [344, 201] width 140 height 28
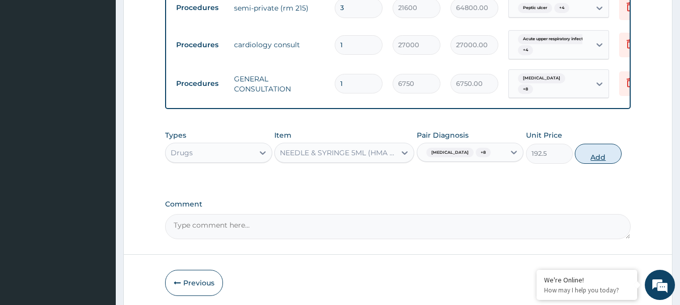
click at [592, 144] on button "Add" at bounding box center [598, 154] width 47 height 20
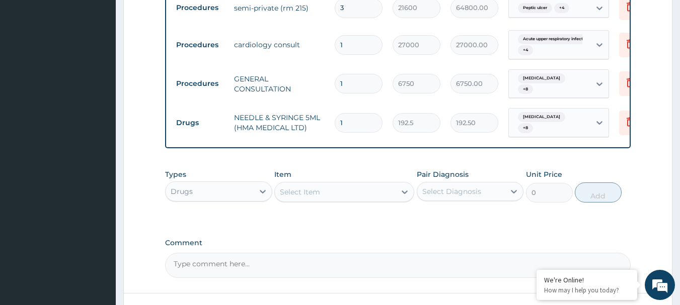
click at [362, 113] on input "1" at bounding box center [359, 123] width 48 height 20
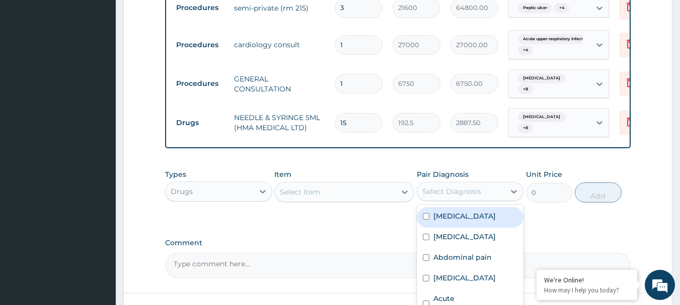
click at [471, 187] on div "Select Diagnosis" at bounding box center [451, 192] width 59 height 10
click at [462, 207] on div "Malaria" at bounding box center [470, 217] width 107 height 21
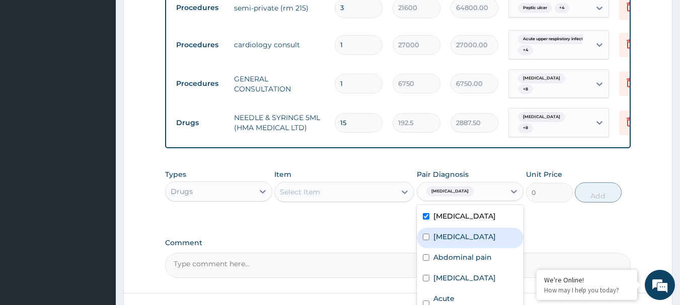
click at [461, 232] on label "Upper respiratory infection" at bounding box center [464, 237] width 62 height 10
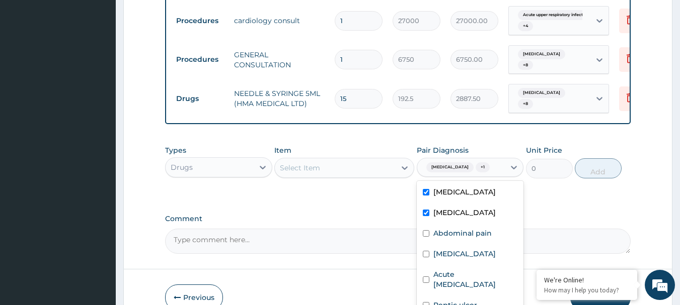
scroll to position [1146, 0]
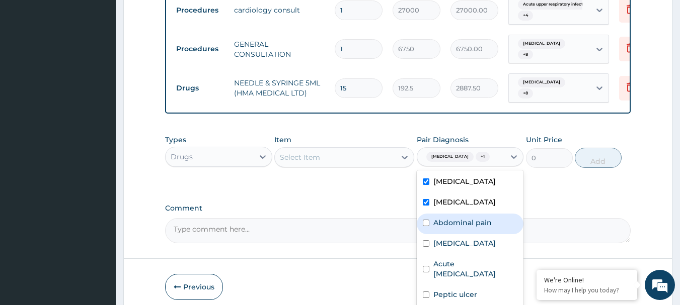
click at [458, 218] on label "Abdominal pain" at bounding box center [462, 223] width 58 height 10
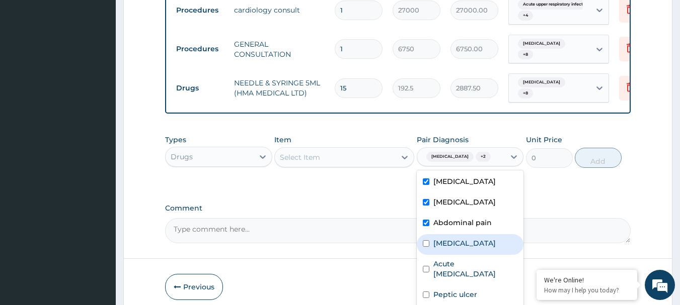
click at [450, 238] on label "Palpitations" at bounding box center [464, 243] width 62 height 10
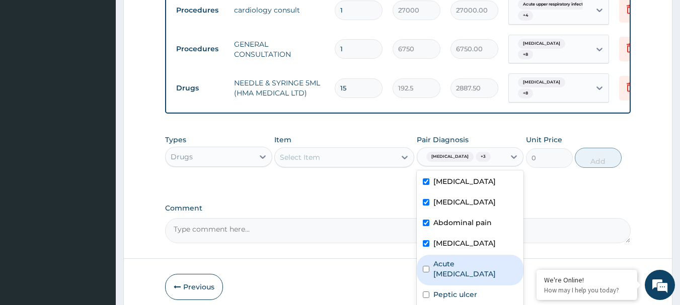
click at [454, 259] on label "Acute upper respiratory infection" at bounding box center [475, 269] width 85 height 20
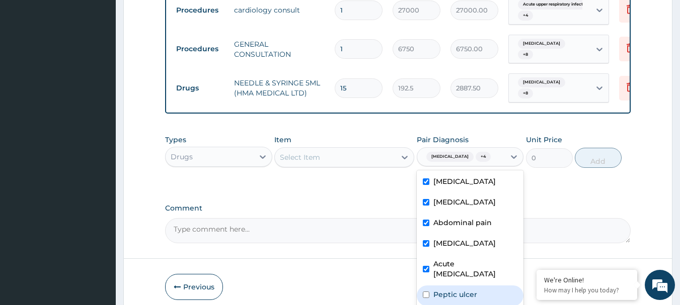
click at [455, 290] on label "Peptic ulcer" at bounding box center [455, 295] width 44 height 10
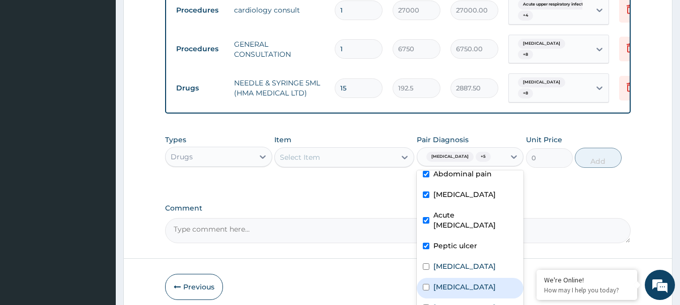
click at [462, 278] on div "Tonsillitis" at bounding box center [470, 288] width 107 height 21
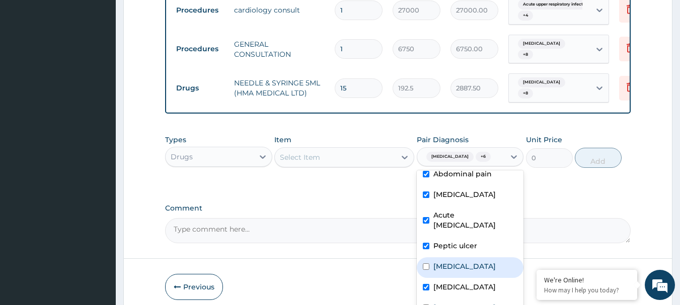
click at [463, 262] on label "Acute tonsillitis" at bounding box center [464, 267] width 62 height 10
click at [462, 303] on label "Bradycardia" at bounding box center [464, 308] width 62 height 10
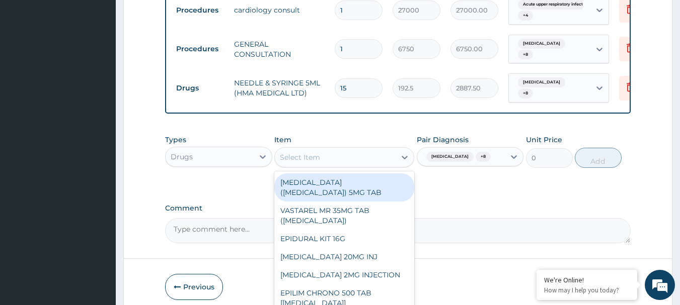
click at [314, 152] on div "Select Item" at bounding box center [300, 157] width 40 height 10
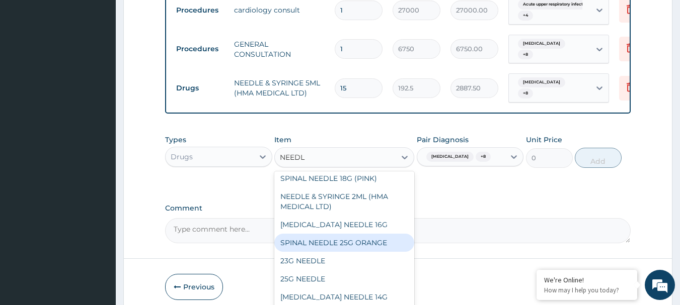
scroll to position [219, 0]
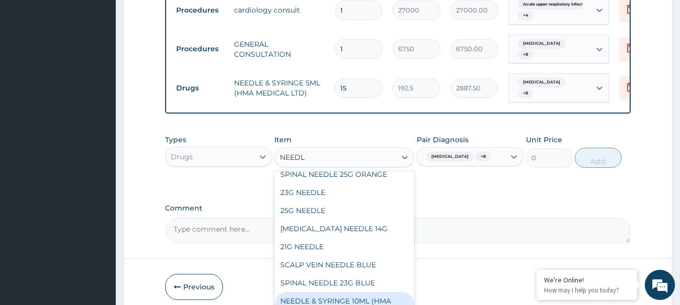
click at [347, 292] on div "NEEDLE & SYRINGE 10ML (HMA MEDICAL LTD)" at bounding box center [344, 306] width 140 height 28
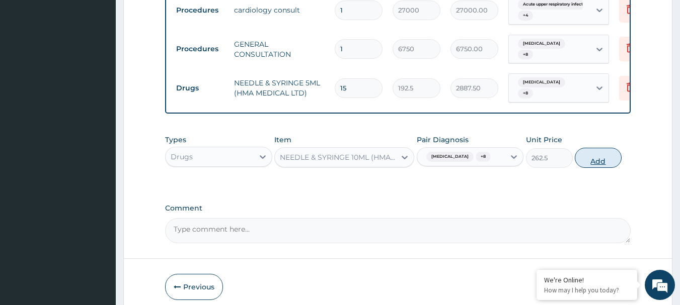
click at [592, 148] on button "Add" at bounding box center [598, 158] width 47 height 20
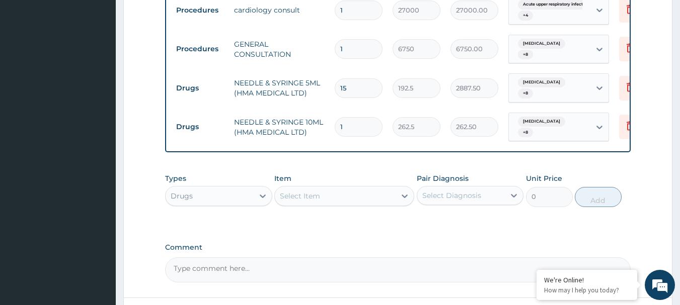
click at [361, 117] on input "1" at bounding box center [359, 127] width 48 height 20
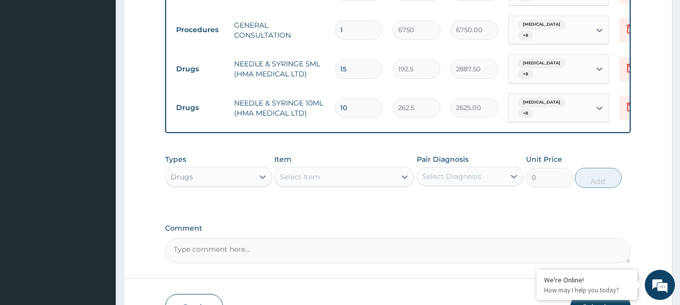
scroll to position [1181, 0]
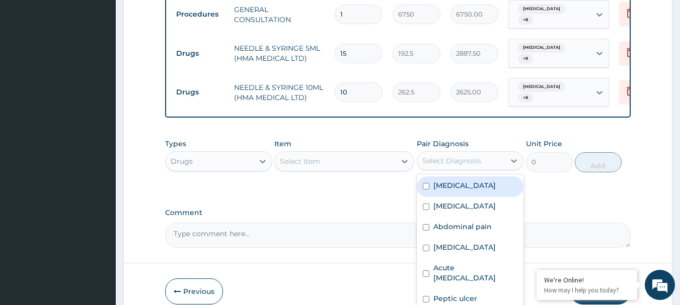
click at [474, 151] on div "Select Diagnosis" at bounding box center [470, 160] width 107 height 19
click at [470, 177] on div "Malaria" at bounding box center [470, 187] width 107 height 21
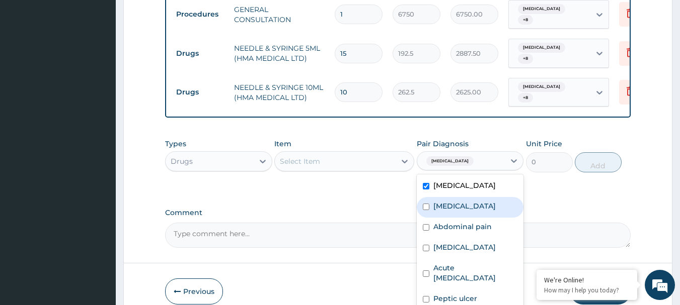
click at [465, 201] on label "Upper respiratory infection" at bounding box center [464, 206] width 62 height 10
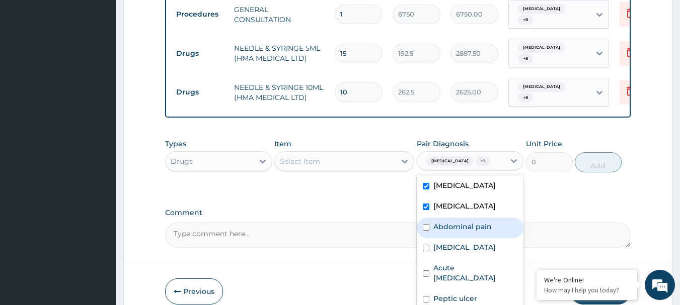
click at [466, 218] on div "Abdominal pain" at bounding box center [470, 228] width 107 height 21
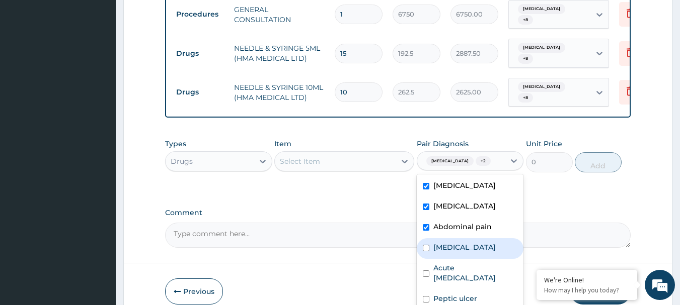
click at [463, 243] on label "Palpitations" at bounding box center [464, 248] width 62 height 10
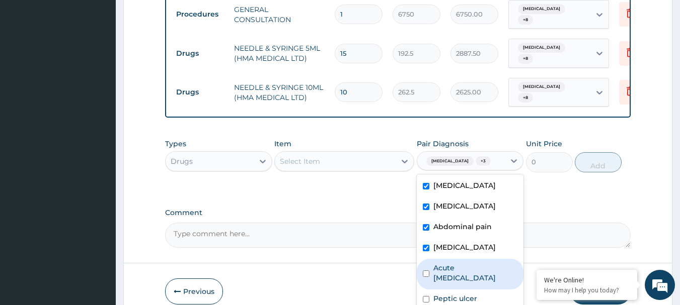
click at [462, 263] on label "Acute upper respiratory infection" at bounding box center [475, 273] width 85 height 20
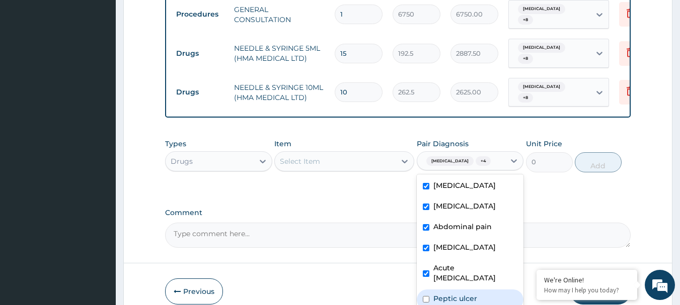
scroll to position [59, 0]
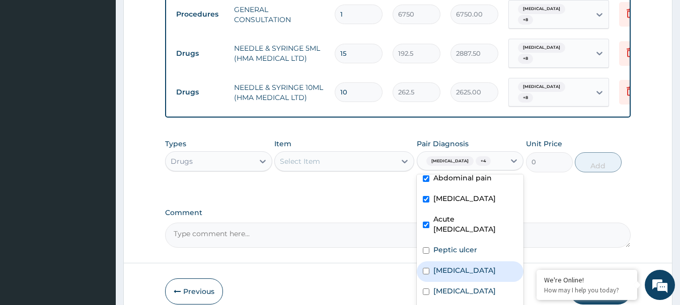
click at [462, 262] on div "Acute tonsillitis" at bounding box center [470, 272] width 107 height 21
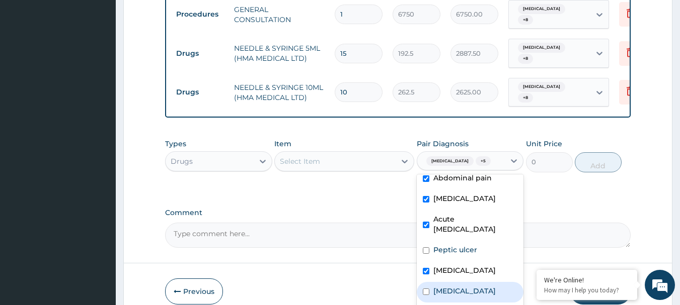
click at [454, 286] on label "Tonsillitis" at bounding box center [464, 291] width 62 height 10
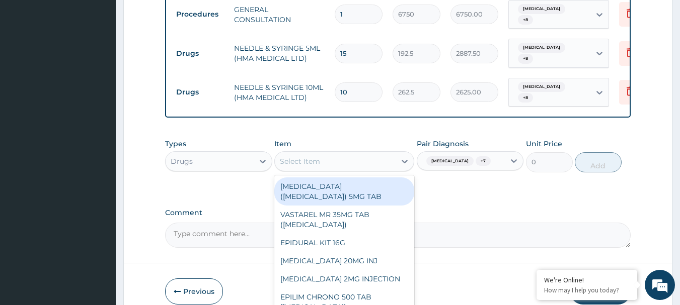
click at [364, 153] on div "Select Item" at bounding box center [335, 161] width 121 height 16
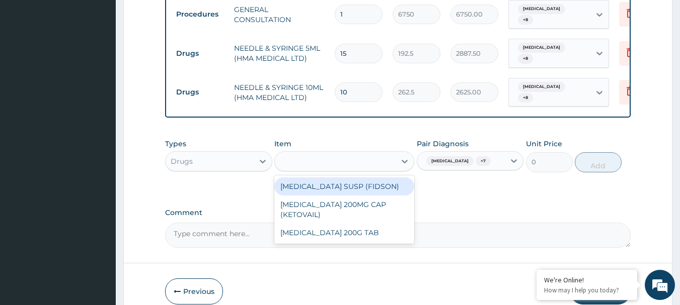
click at [248, 153] on div "Drugs" at bounding box center [210, 161] width 88 height 16
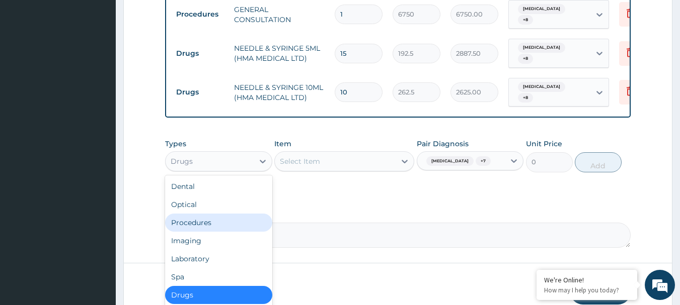
click at [226, 214] on div "Procedures" at bounding box center [218, 223] width 107 height 18
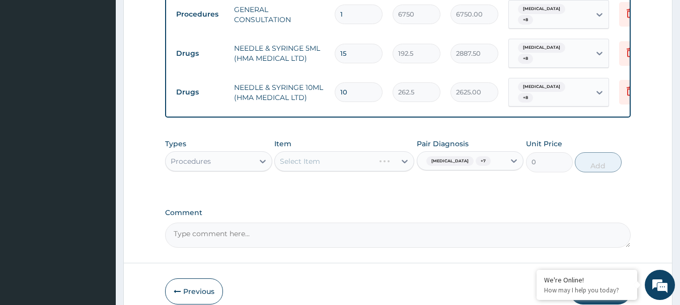
click at [344, 151] on div "Select Item" at bounding box center [344, 161] width 140 height 20
click at [346, 151] on div "Select Item" at bounding box center [344, 161] width 140 height 20
click at [308, 151] on div "Select Item" at bounding box center [344, 161] width 140 height 20
click at [366, 151] on div "Select Item" at bounding box center [344, 161] width 140 height 20
click at [309, 151] on div "Select Item" at bounding box center [344, 161] width 140 height 20
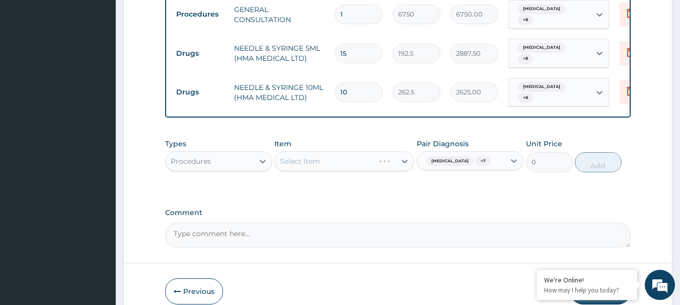
click at [351, 151] on div "Select Item" at bounding box center [344, 161] width 140 height 20
click at [385, 151] on div "Select Item" at bounding box center [344, 161] width 140 height 20
click at [357, 151] on div "Select Item" at bounding box center [344, 161] width 140 height 20
click at [315, 151] on div "Select Item" at bounding box center [344, 161] width 140 height 20
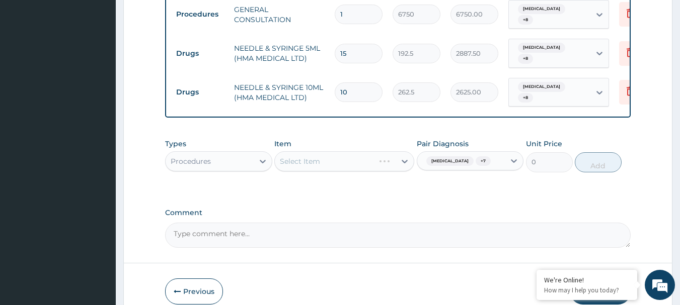
click at [403, 151] on div "Select Item" at bounding box center [344, 161] width 140 height 20
click at [283, 151] on div "Select Item" at bounding box center [344, 161] width 140 height 20
click at [330, 151] on div "Select Item" at bounding box center [344, 161] width 140 height 20
click at [334, 151] on div "Select Item" at bounding box center [344, 161] width 140 height 20
click at [302, 151] on div "Select Item" at bounding box center [344, 161] width 140 height 20
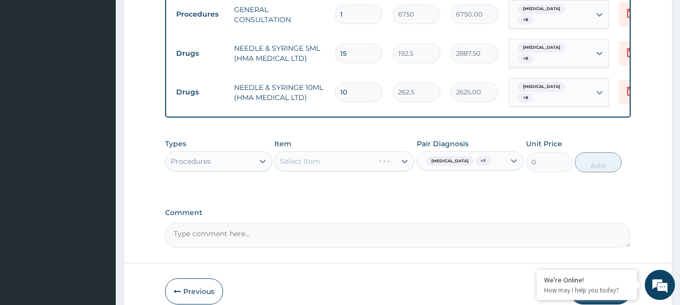
click at [301, 151] on div "Select Item" at bounding box center [344, 161] width 140 height 20
click at [337, 151] on div "Select Item" at bounding box center [344, 161] width 140 height 20
click at [307, 151] on div "Select Item" at bounding box center [344, 161] width 140 height 20
click at [388, 151] on div "Select Item" at bounding box center [344, 161] width 140 height 20
click at [404, 151] on div "Select Item" at bounding box center [344, 161] width 140 height 20
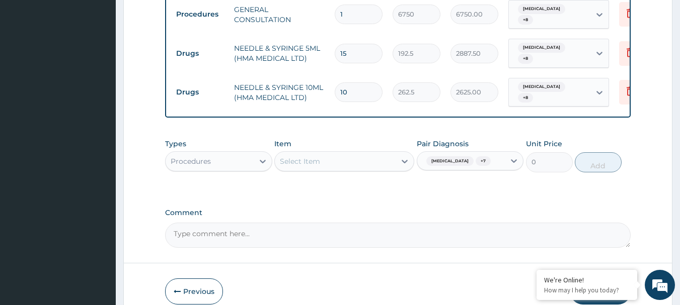
click at [304, 156] on div "Select Item" at bounding box center [300, 161] width 40 height 10
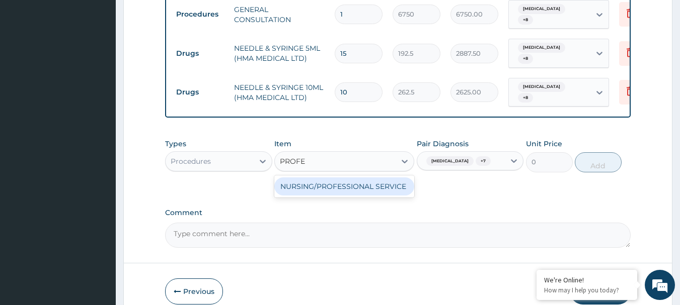
click at [327, 178] on div "NURSING/PROFESSIONAL SERVICE" at bounding box center [344, 187] width 140 height 18
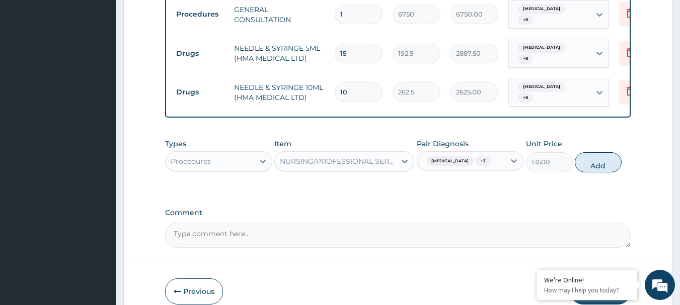
click at [583, 152] on button "Add" at bounding box center [598, 162] width 47 height 20
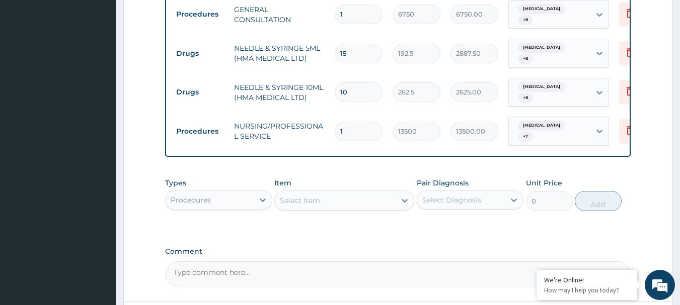
click at [351, 122] on input "1" at bounding box center [359, 132] width 48 height 20
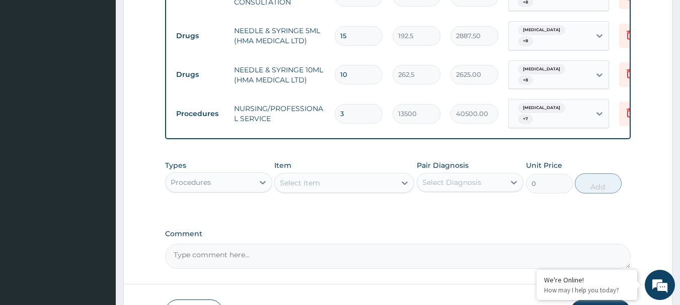
scroll to position [1216, 0]
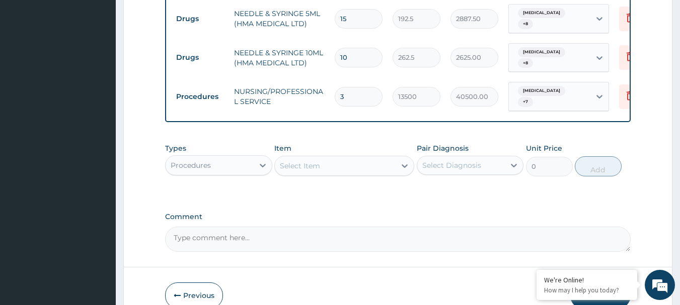
click at [594, 283] on button "Submit" at bounding box center [600, 296] width 60 height 26
